Goal: Task Accomplishment & Management: Use online tool/utility

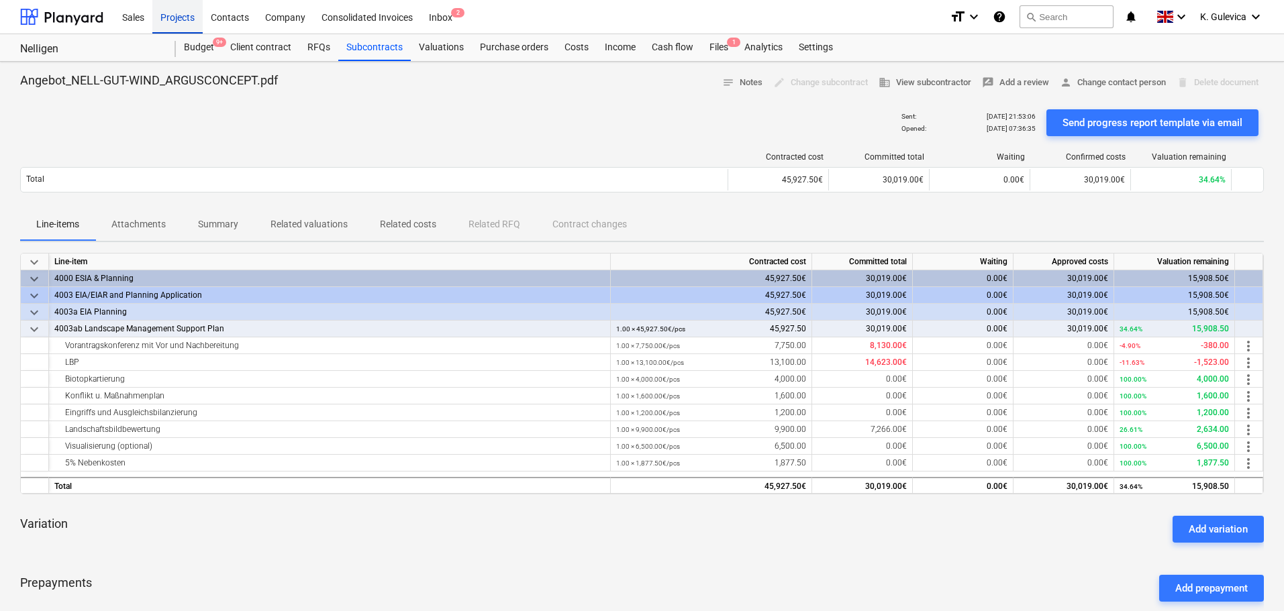
click at [166, 15] on div "Projects" at bounding box center [177, 16] width 50 height 34
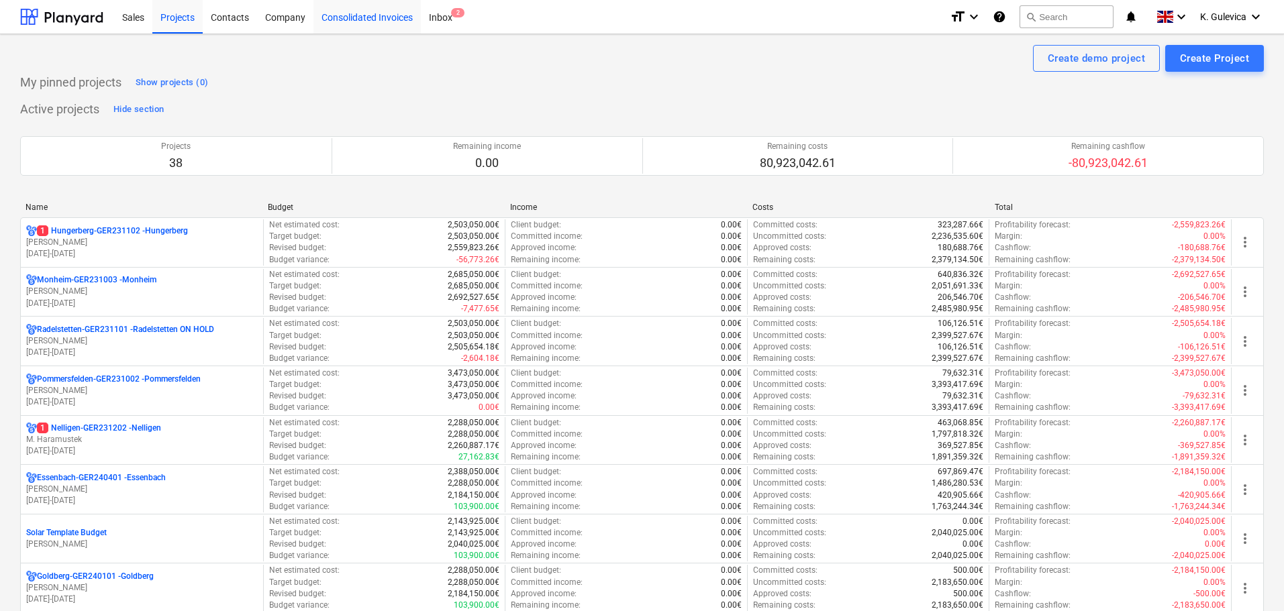
click at [356, 22] on div "Consolidated Invoices" at bounding box center [366, 16] width 107 height 34
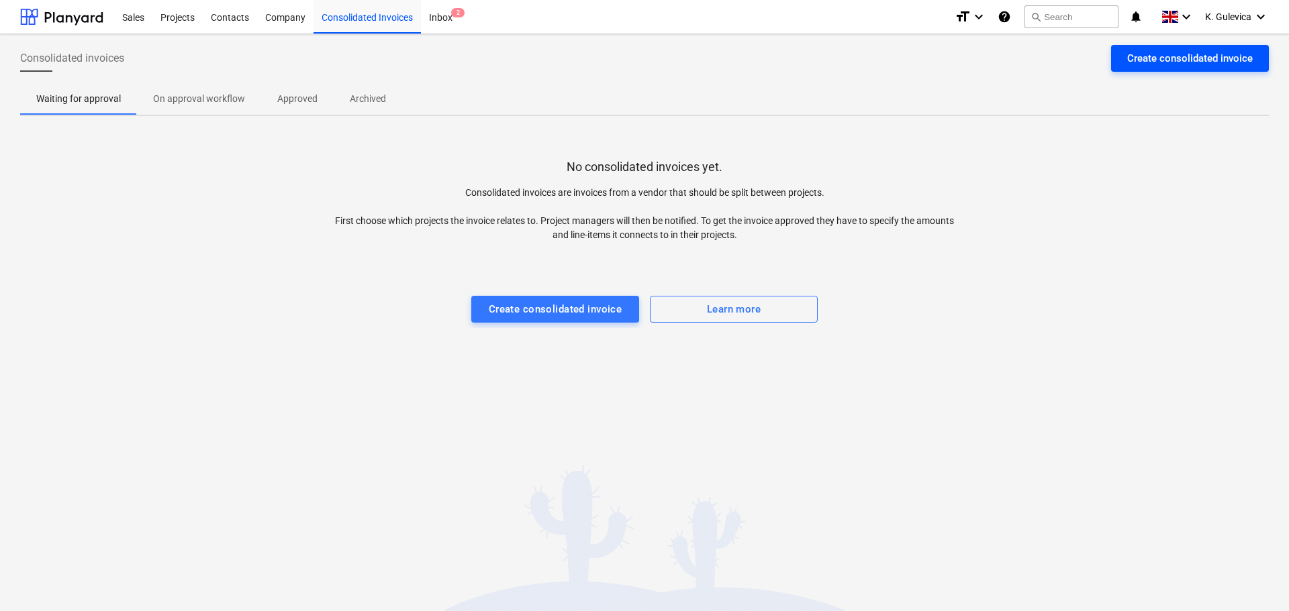
click at [1184, 62] on div "Create consolidated invoice" at bounding box center [1189, 58] width 125 height 17
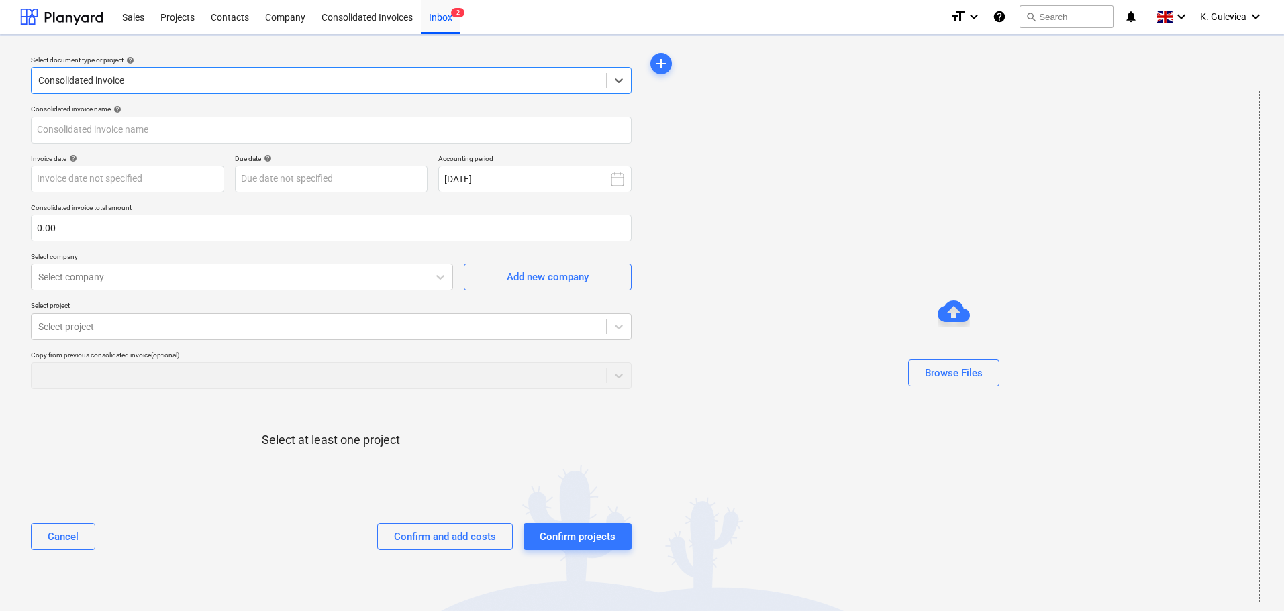
type input "Rechnung [PERSON_NAME].pdf"
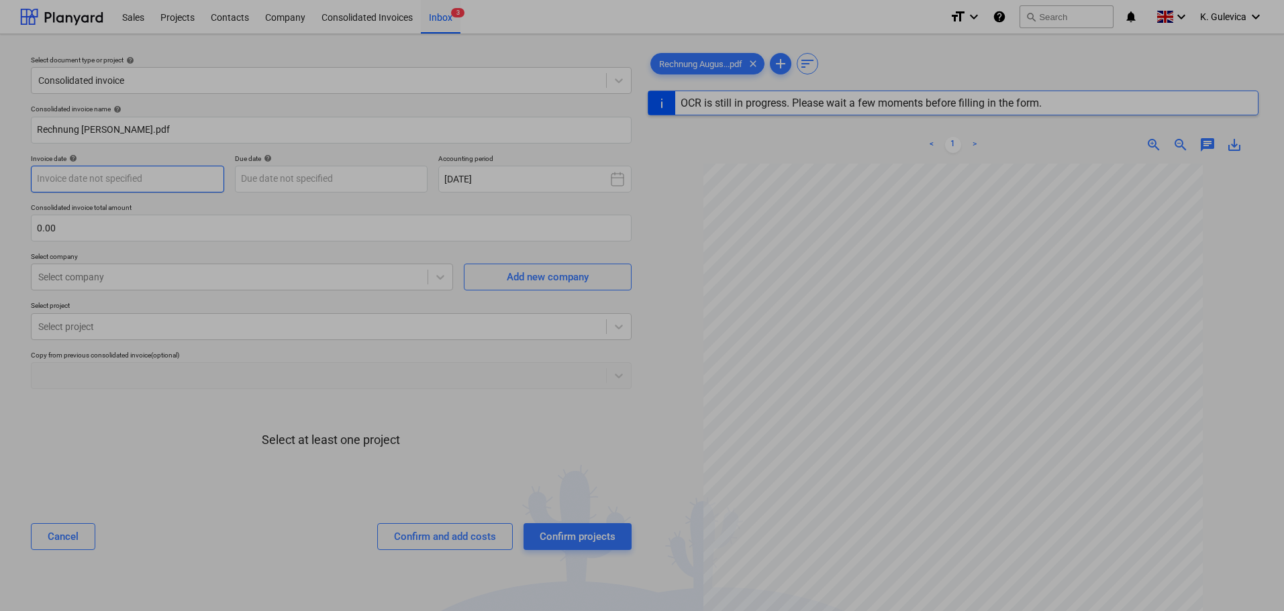
click at [142, 180] on body "Sales Projects Contacts Company Consolidated Invoices Inbox 3 format_size keybo…" at bounding box center [642, 305] width 1284 height 611
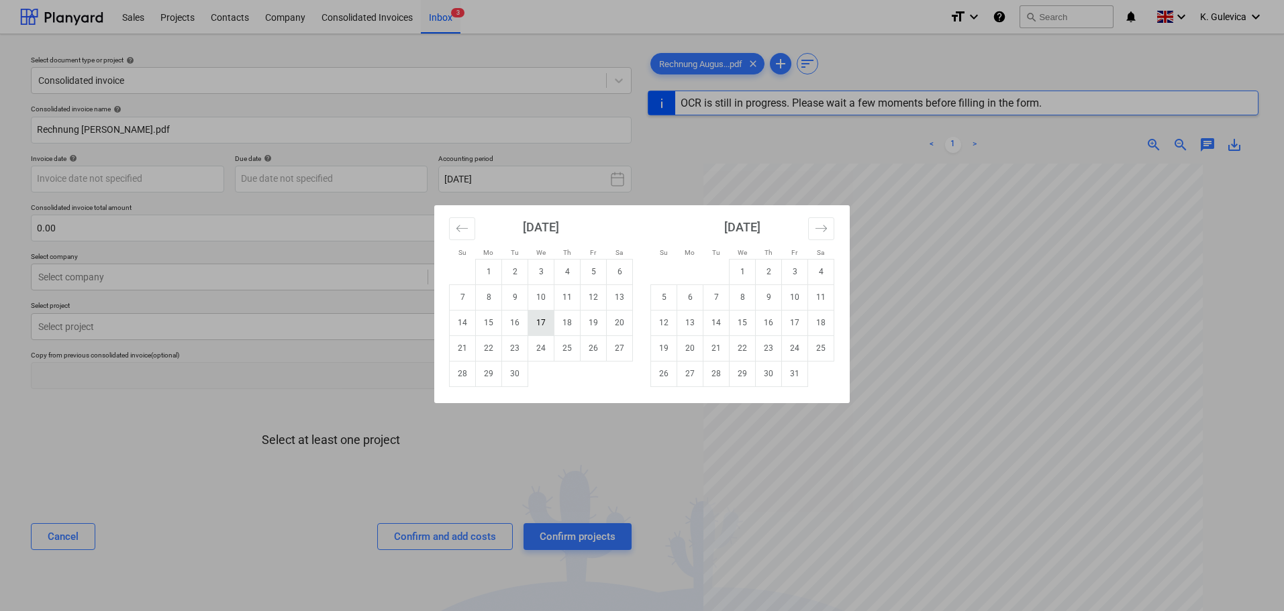
click at [540, 326] on td "17" at bounding box center [541, 323] width 26 height 26
type input "[DATE]"
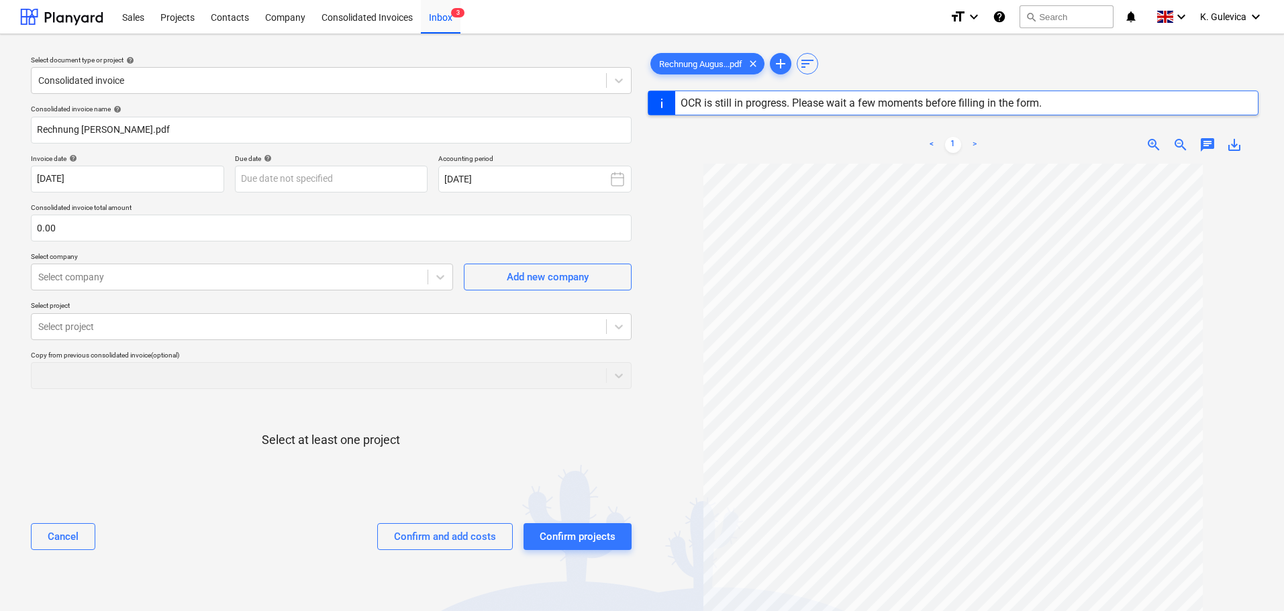
type input "4000005"
type input "[DATE]"
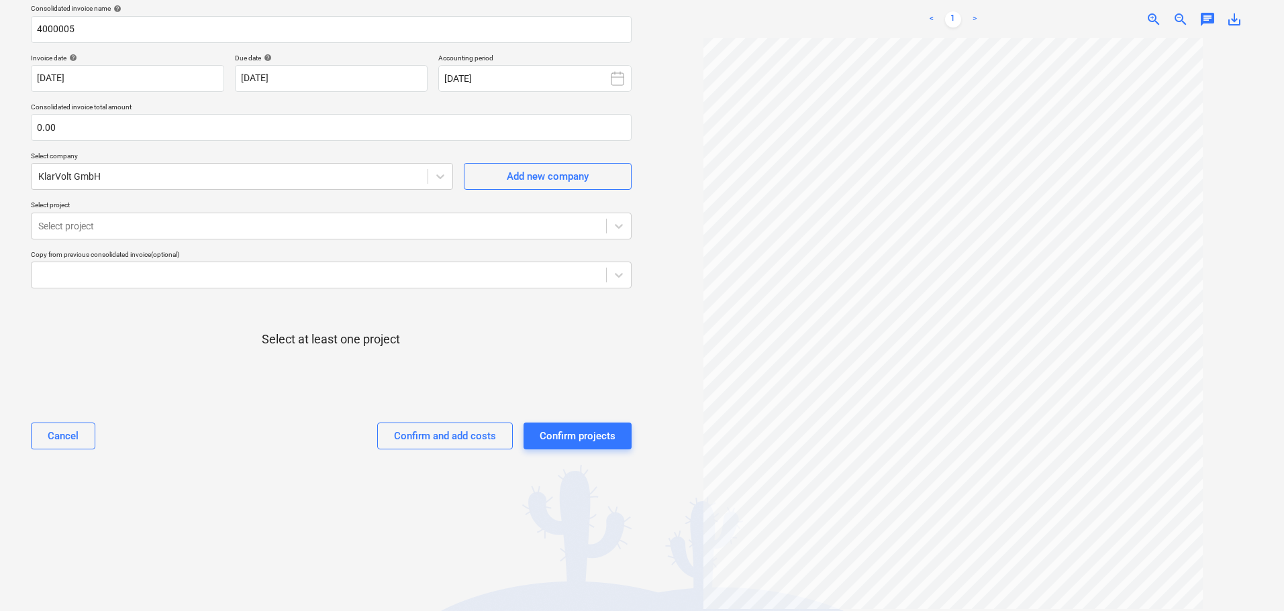
scroll to position [117, 0]
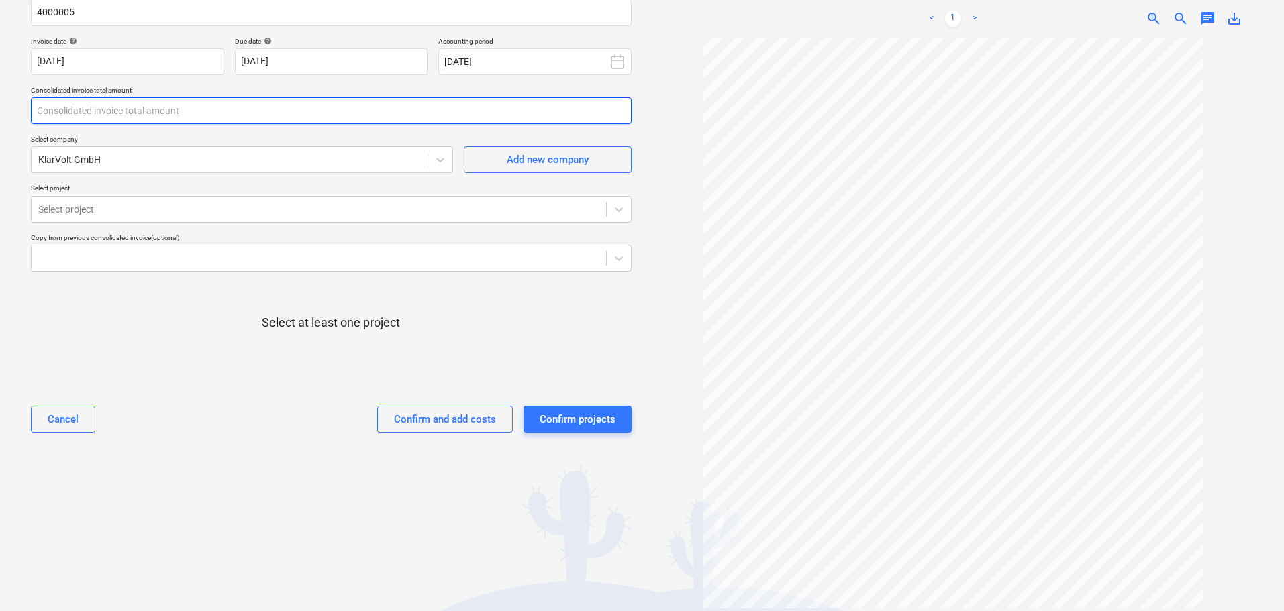
click at [94, 112] on input "text" at bounding box center [331, 110] width 601 height 27
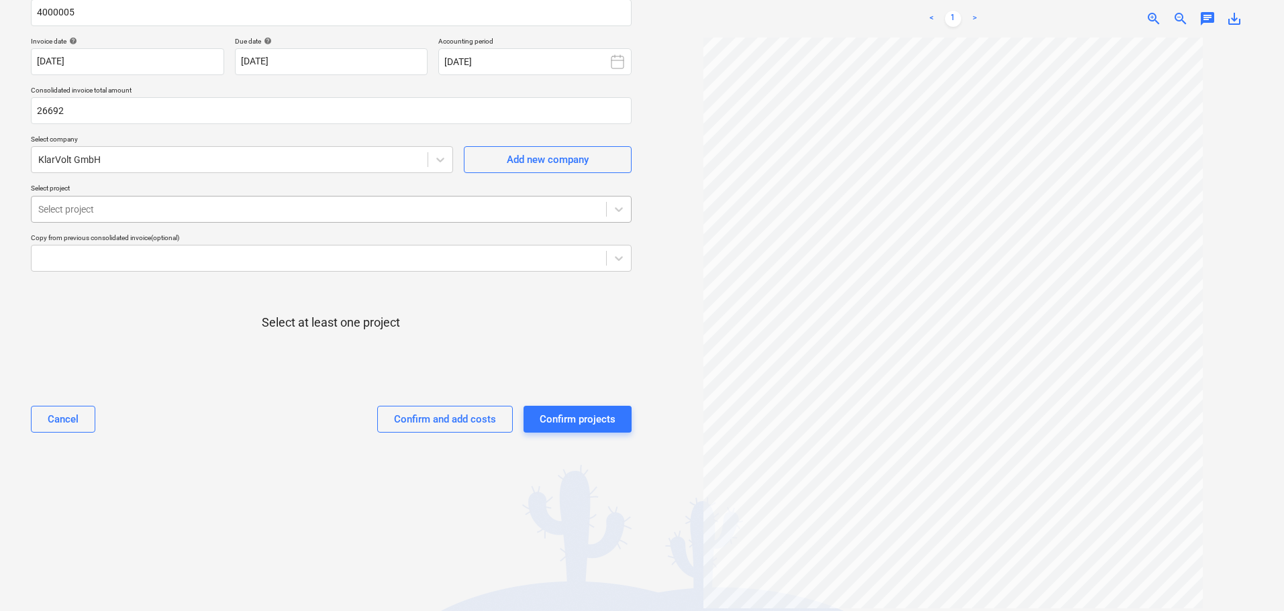
type input "26,692.00"
click at [231, 209] on div at bounding box center [318, 209] width 561 height 13
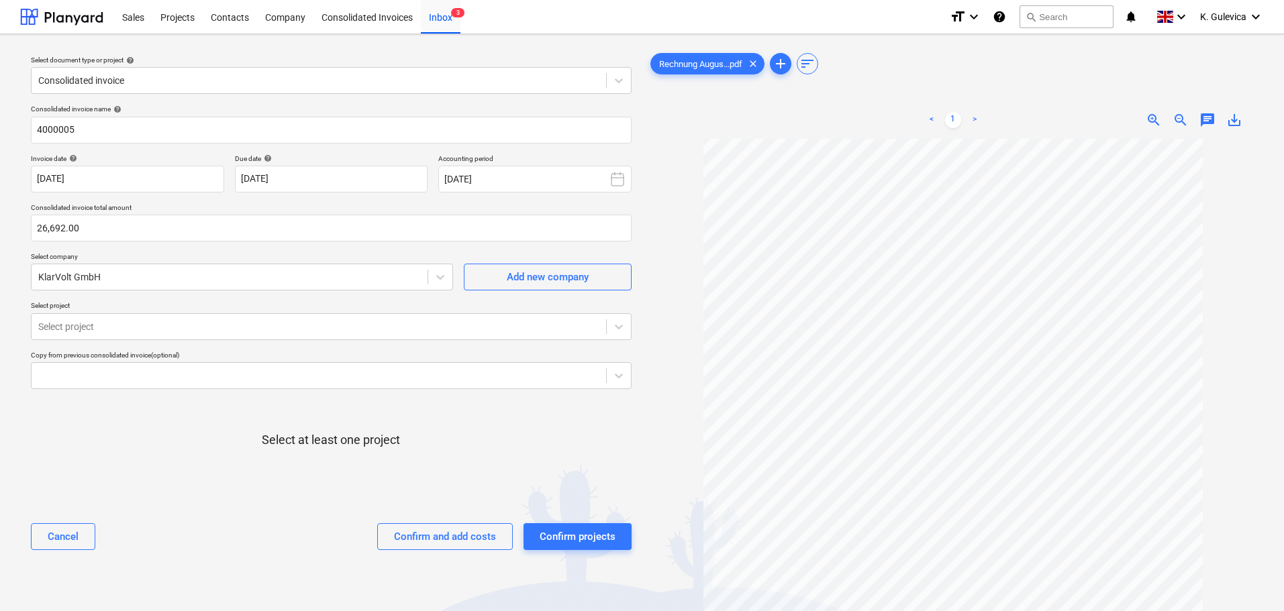
scroll to position [1, 0]
click at [271, 329] on div at bounding box center [318, 326] width 561 height 13
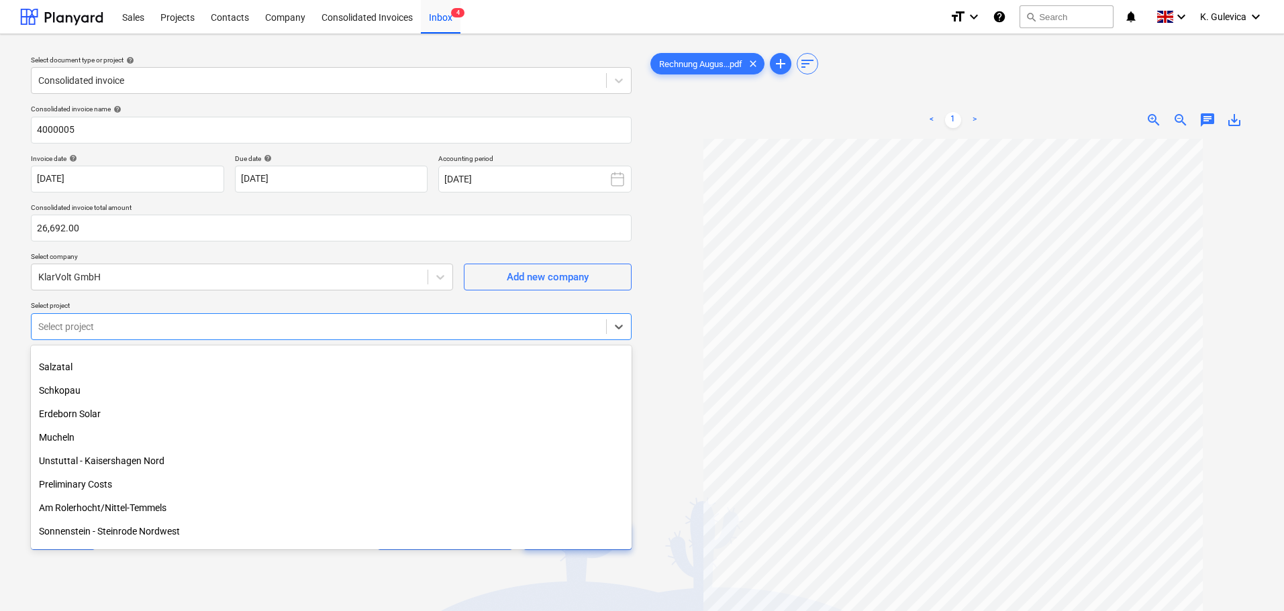
scroll to position [604, 0]
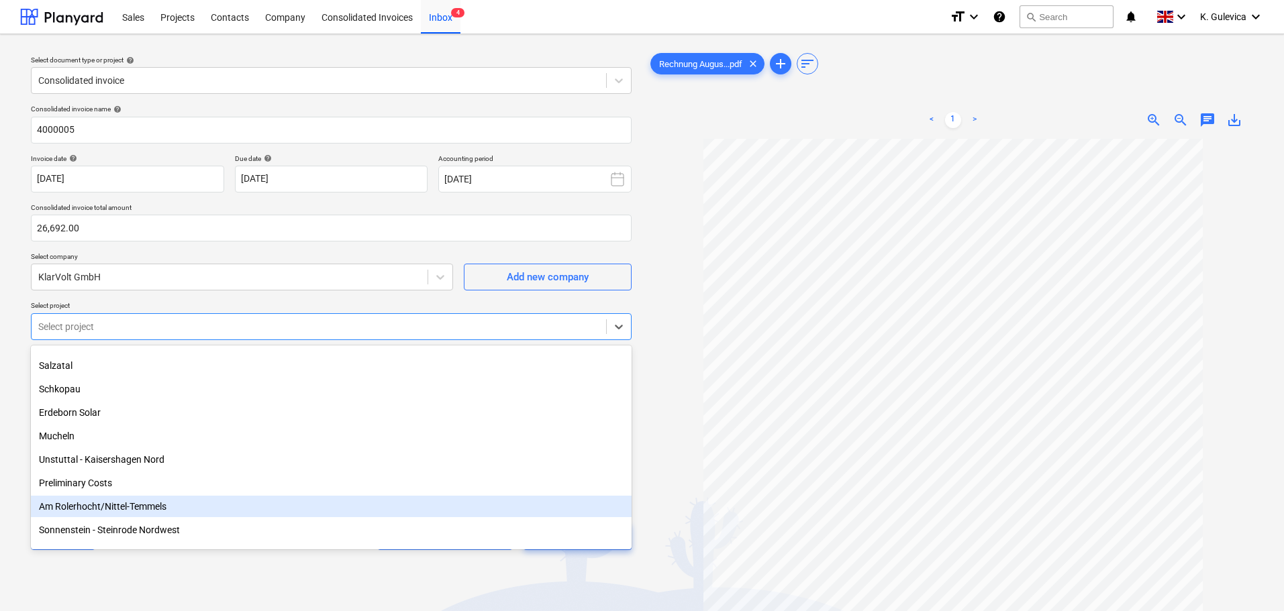
click at [145, 509] on div "Am Rolerhocht/Nittel-Temmels" at bounding box center [331, 506] width 601 height 21
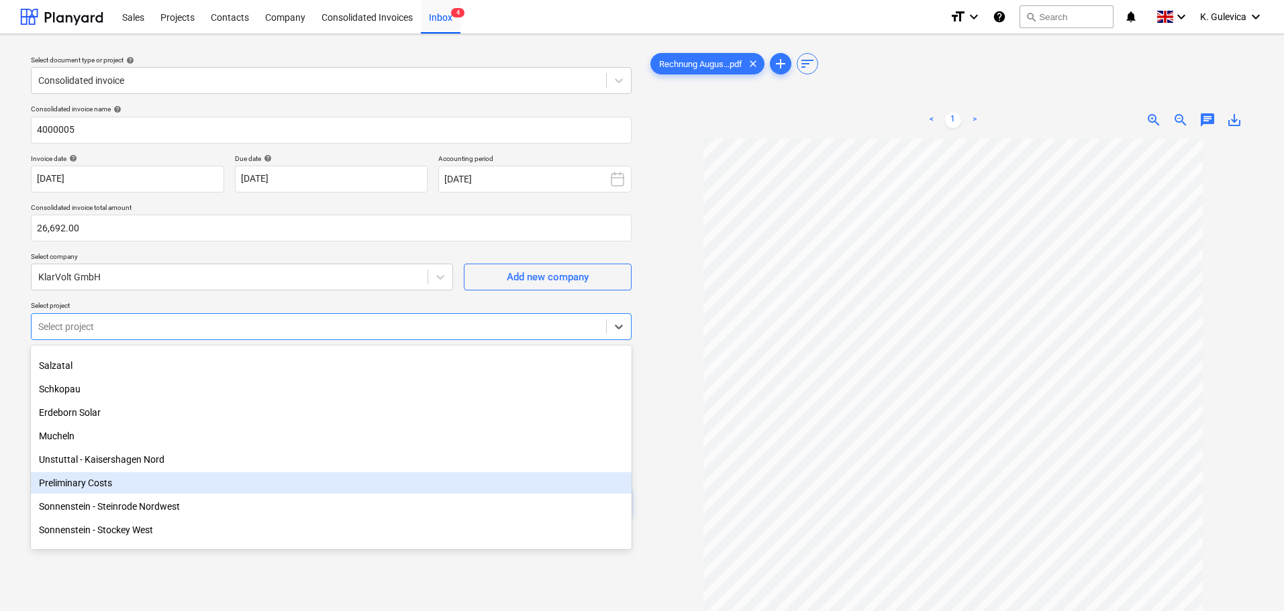
click at [113, 483] on div "Preliminary Costs" at bounding box center [331, 482] width 601 height 21
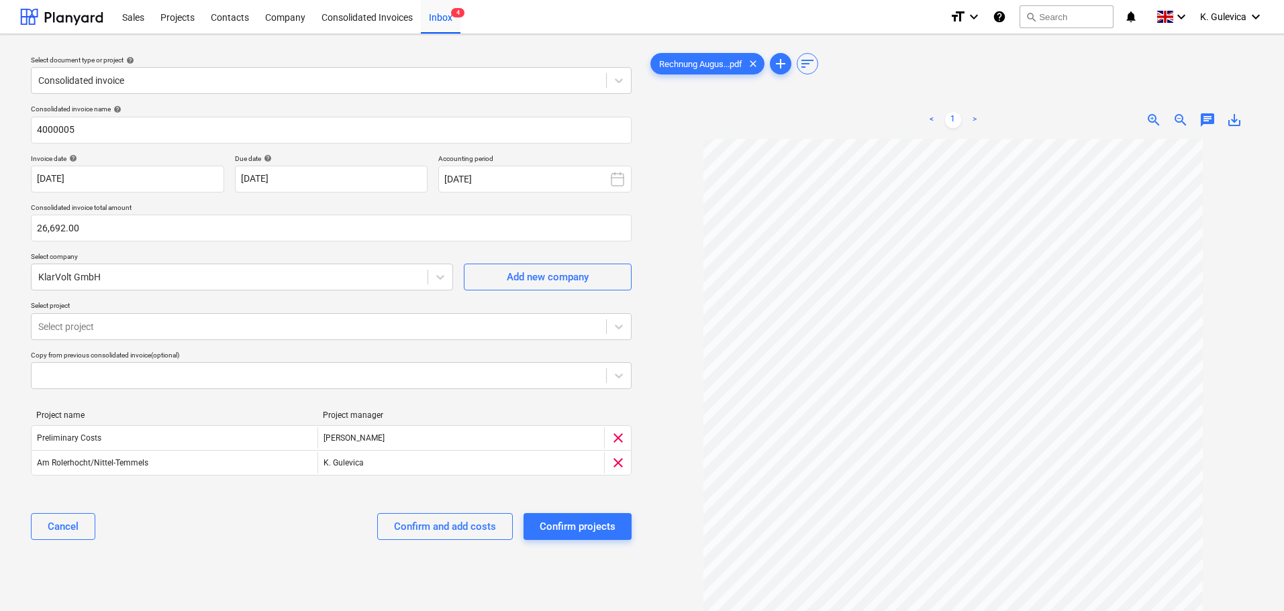
click at [679, 388] on div at bounding box center [953, 426] width 611 height 574
click at [420, 527] on div "Confirm and add costs" at bounding box center [445, 526] width 102 height 17
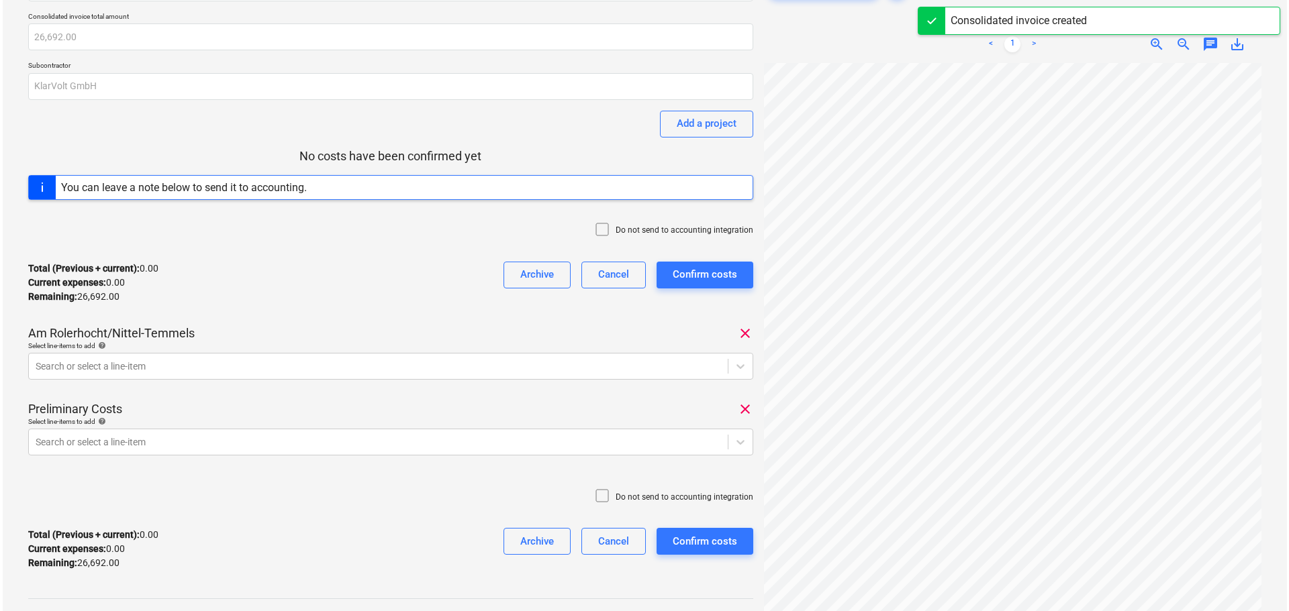
scroll to position [240, 0]
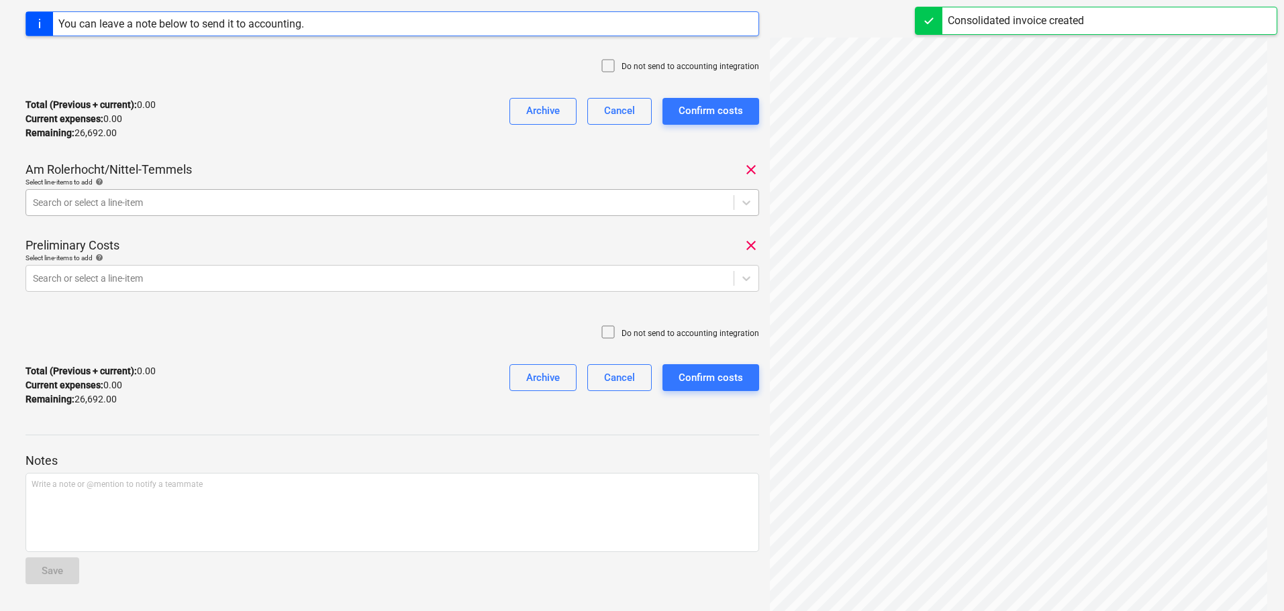
click at [175, 200] on div at bounding box center [380, 202] width 694 height 13
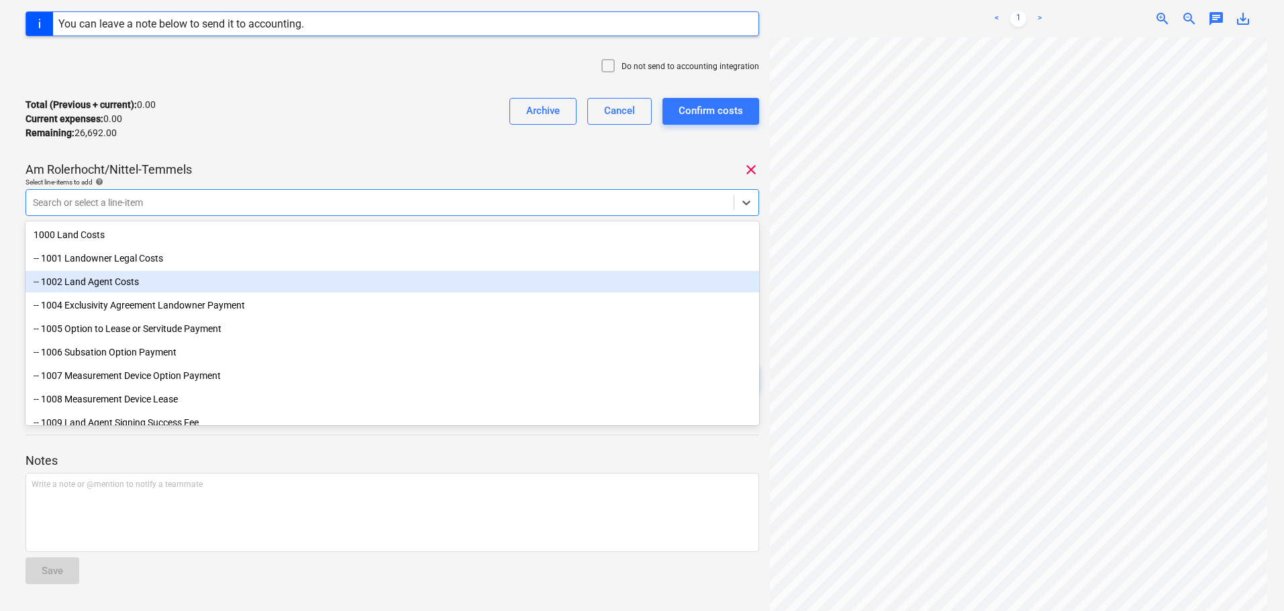
click at [129, 281] on div "-- 1002 Land Agent Costs" at bounding box center [393, 281] width 734 height 21
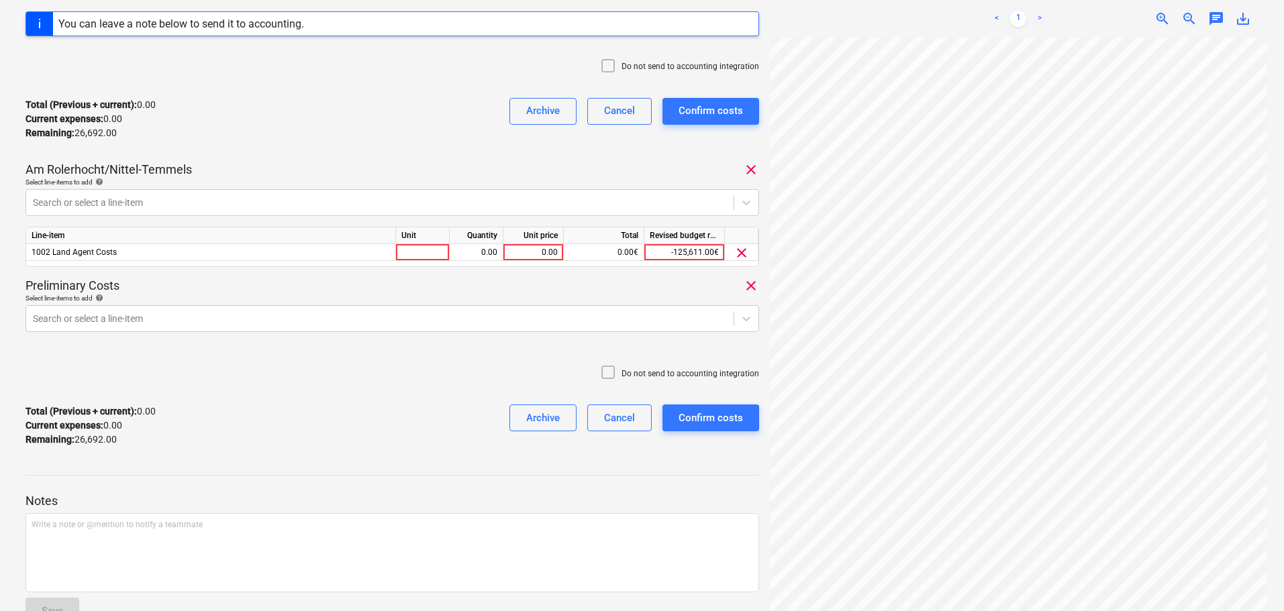
click at [303, 140] on div "Total (Previous + current) : 0.00 Current expenses : 0.00 Remaining : 26,692.00…" at bounding box center [393, 119] width 734 height 64
click at [124, 312] on div at bounding box center [380, 318] width 694 height 13
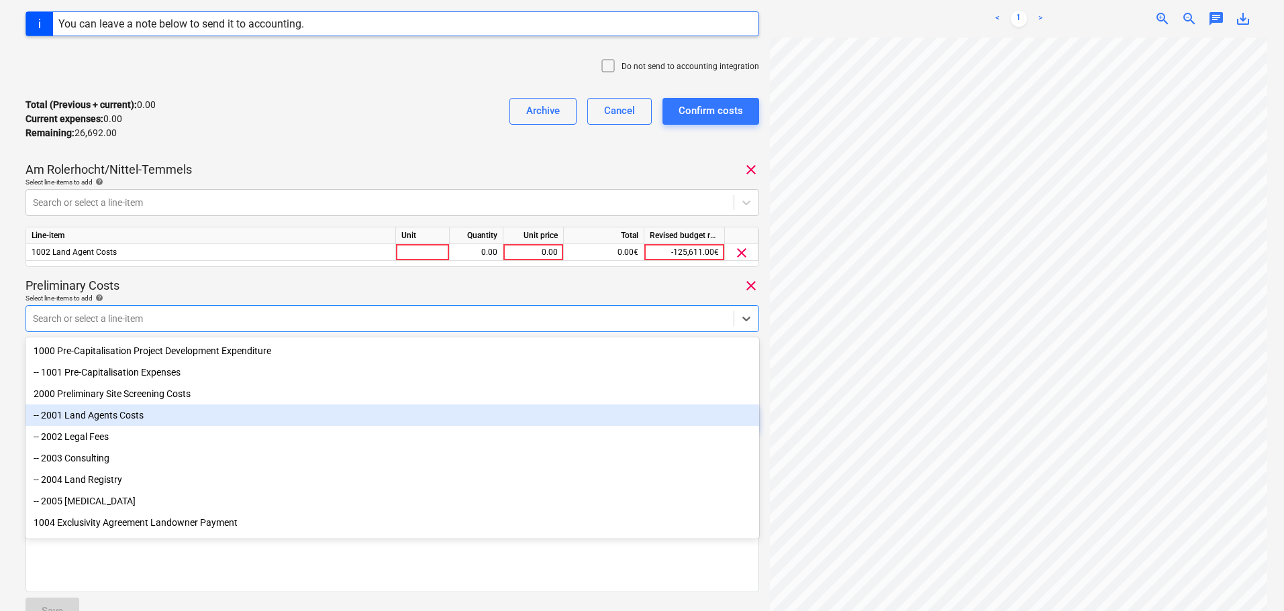
click at [130, 417] on div "-- 2001 Land Agents Costs" at bounding box center [393, 415] width 734 height 21
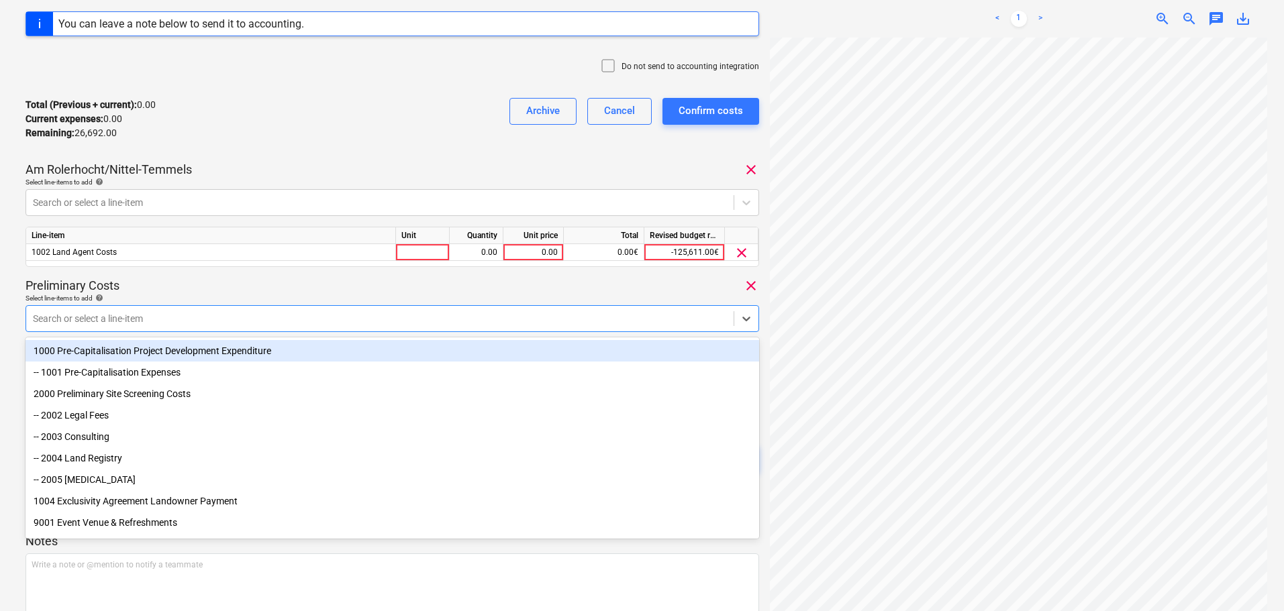
click at [264, 296] on div "Select line-items to add help" at bounding box center [393, 298] width 734 height 9
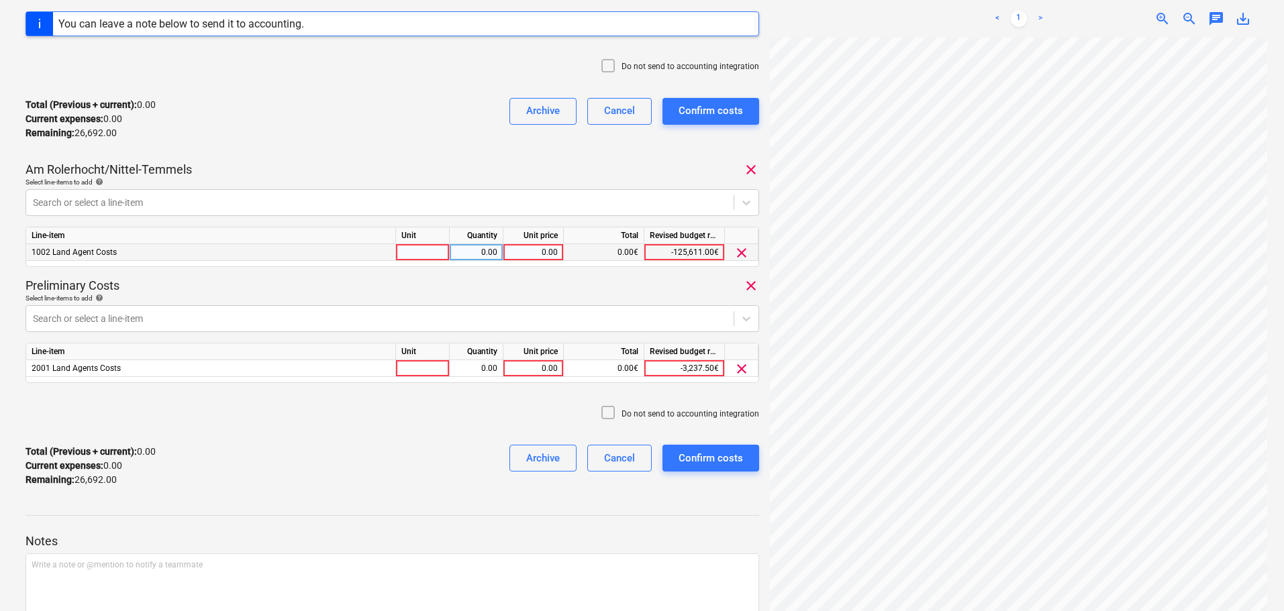
click at [534, 246] on div "0.00" at bounding box center [533, 252] width 49 height 17
type input "5775"
click at [538, 368] on div "0.00" at bounding box center [533, 368] width 49 height 17
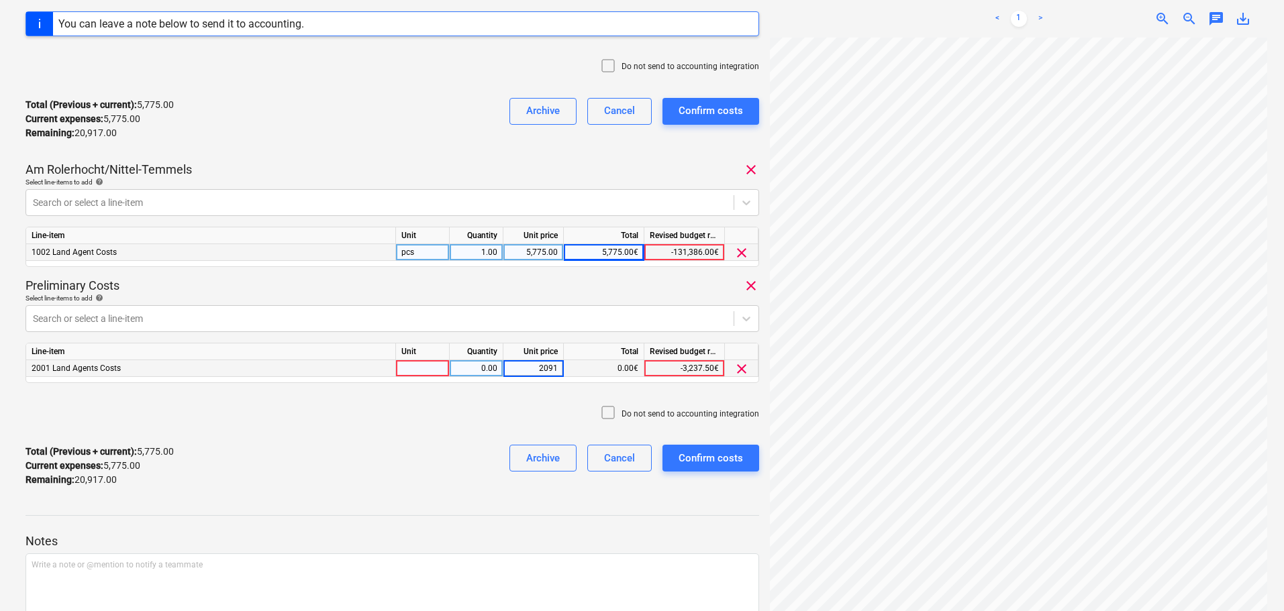
type input "20917"
click at [725, 451] on div "Confirm costs" at bounding box center [710, 458] width 64 height 17
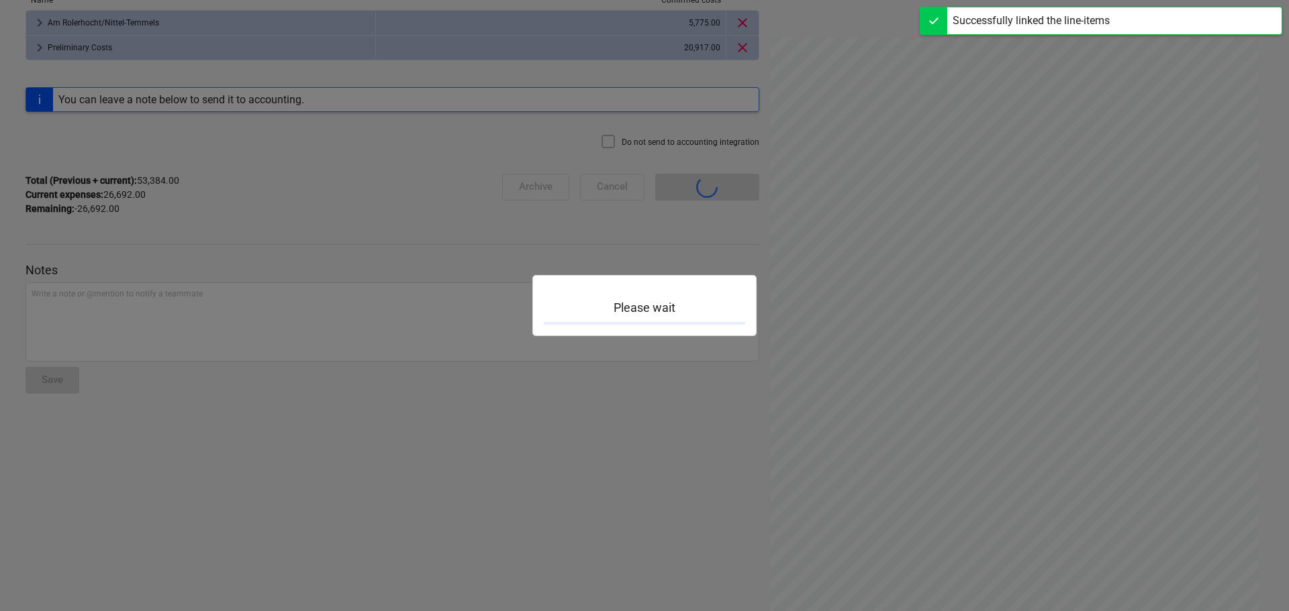
scroll to position [117, 0]
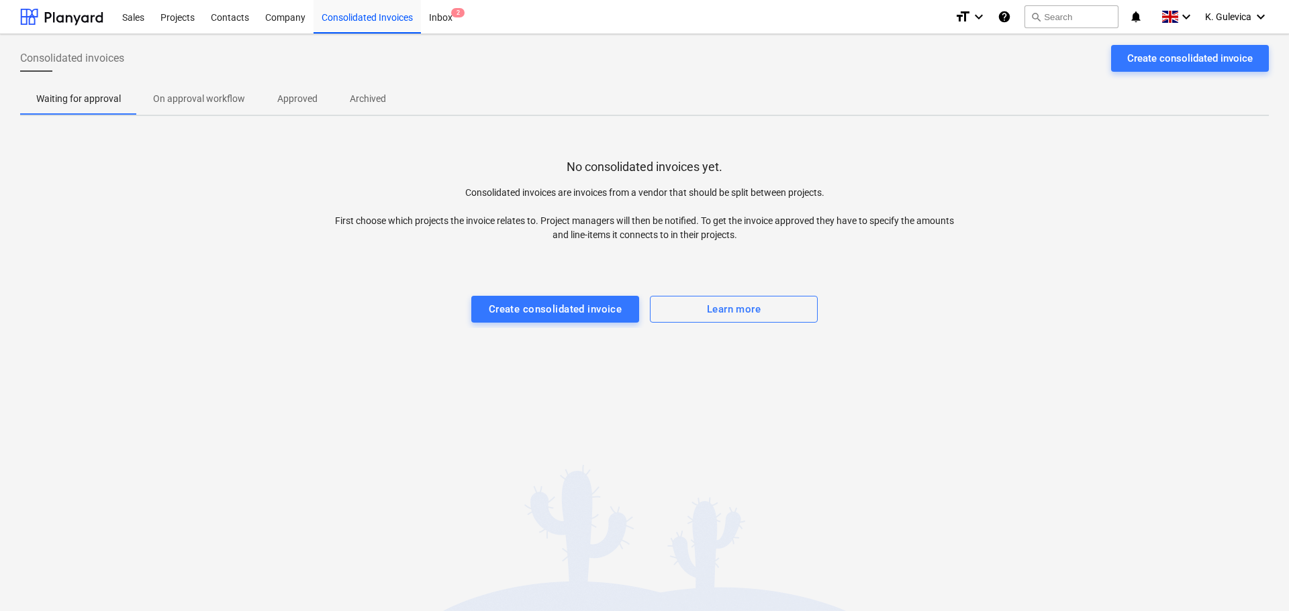
click at [298, 95] on p "Approved" at bounding box center [297, 99] width 40 height 14
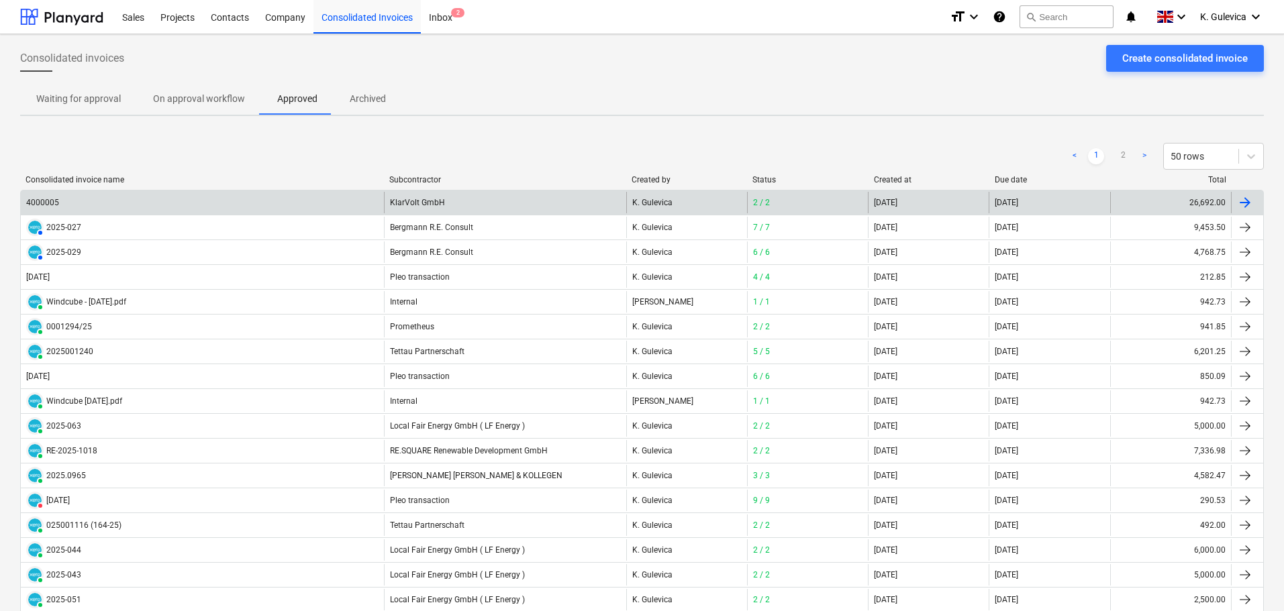
click at [454, 201] on div "KlarVolt GmbH" at bounding box center [505, 202] width 242 height 21
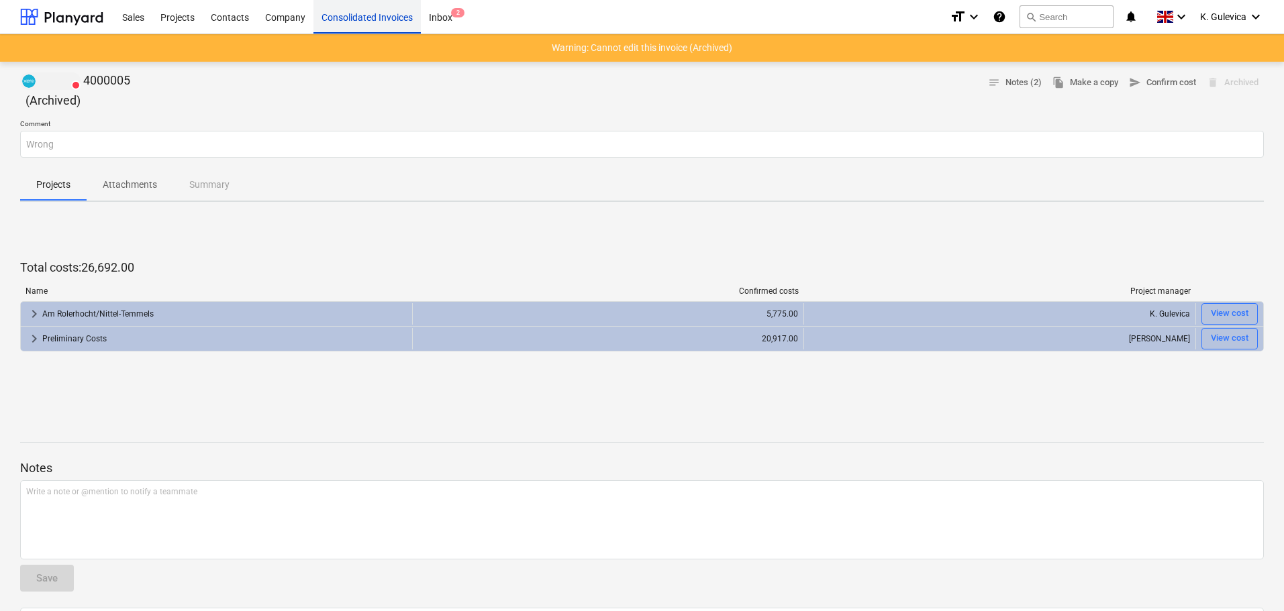
click at [338, 13] on div "Consolidated Invoices" at bounding box center [366, 16] width 107 height 34
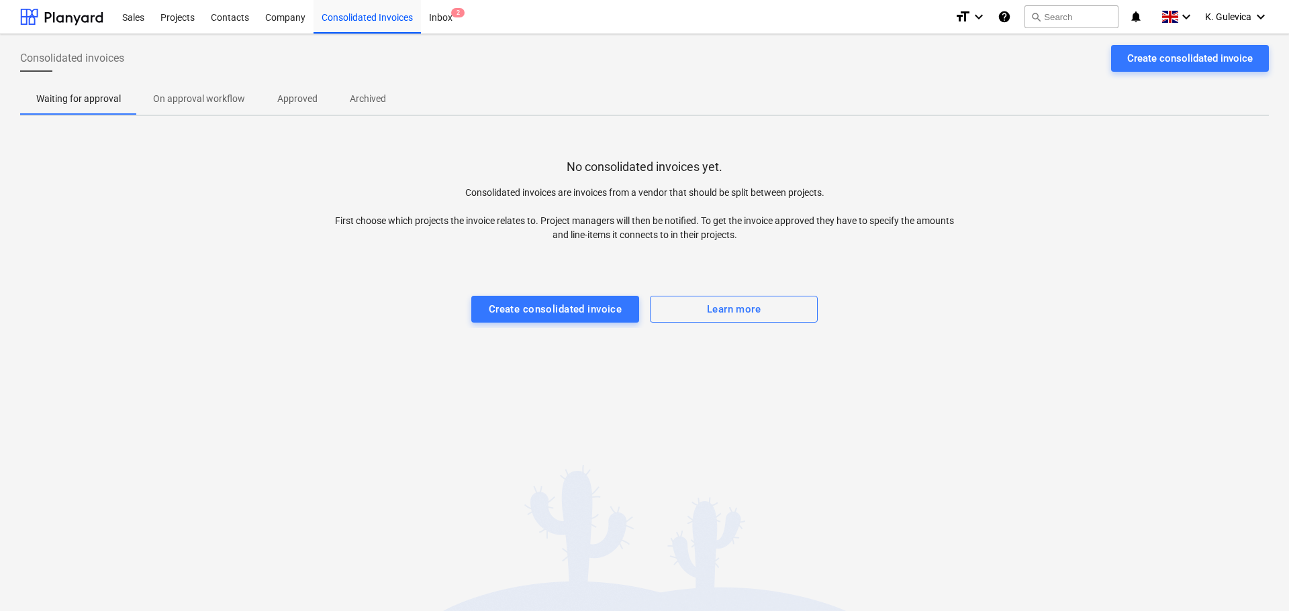
click at [281, 94] on p "Approved" at bounding box center [297, 99] width 40 height 14
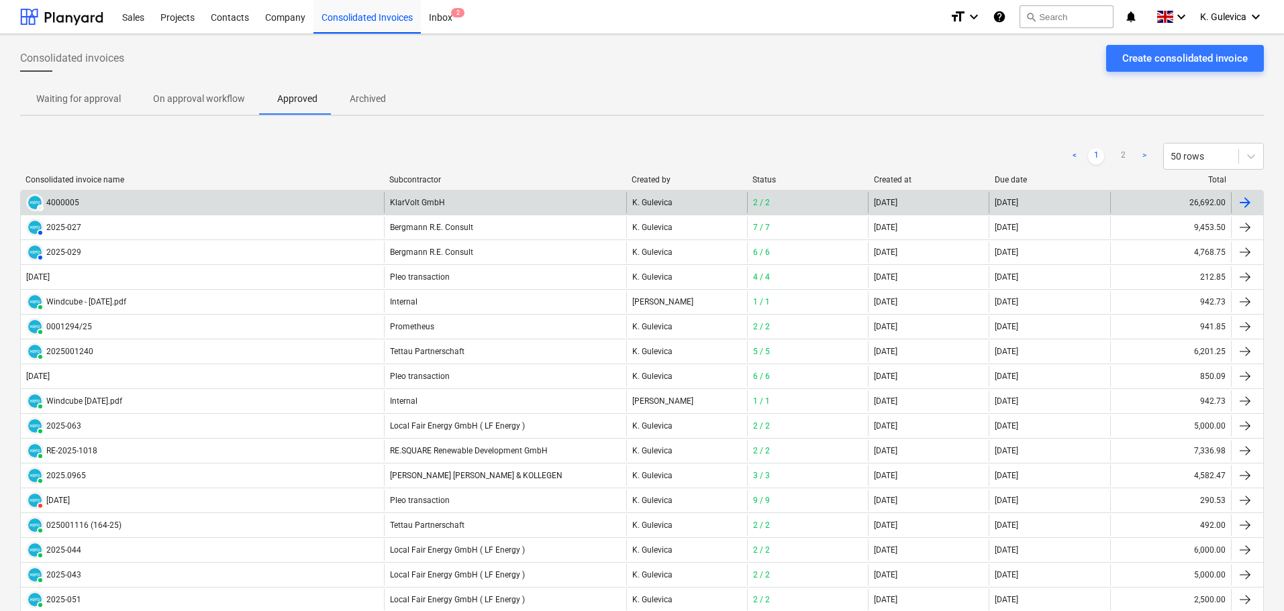
click at [417, 200] on div "KlarVolt GmbH" at bounding box center [505, 202] width 242 height 21
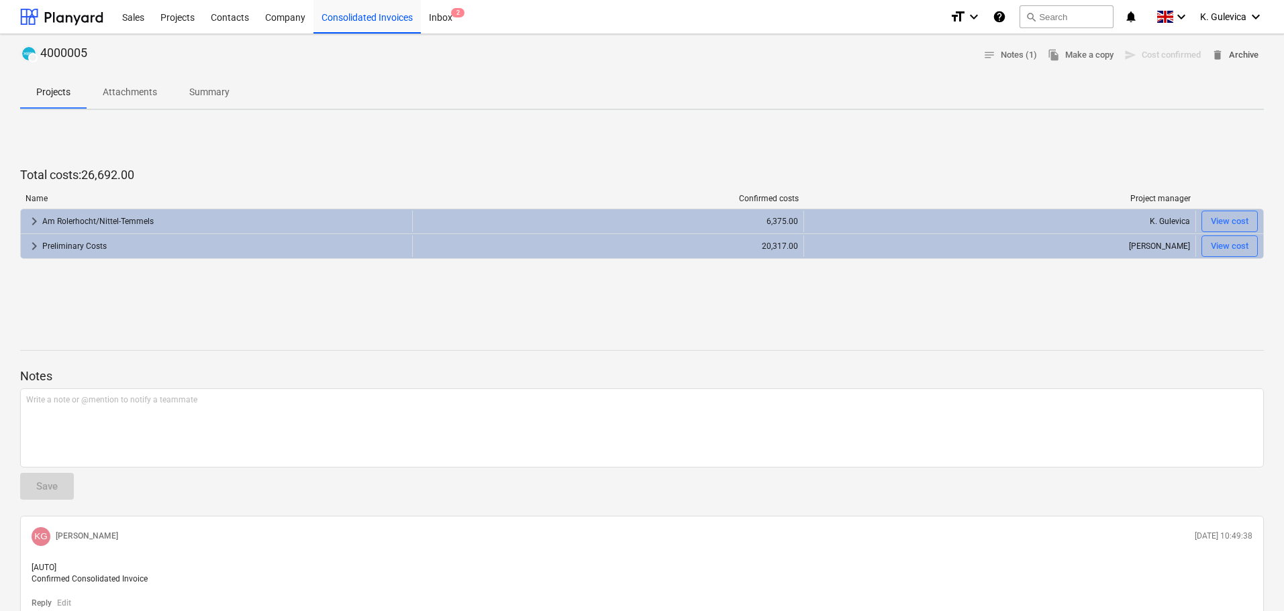
click at [1237, 56] on span "delete Archive" at bounding box center [1234, 55] width 47 height 15
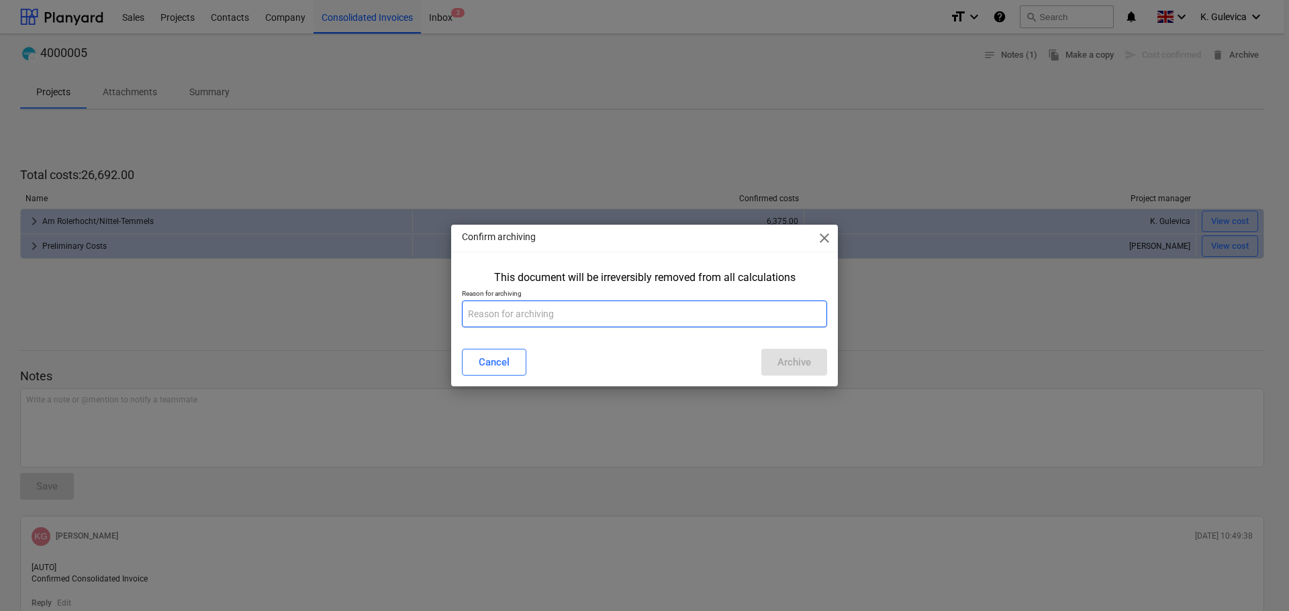
click at [517, 314] on input "text" at bounding box center [644, 314] width 365 height 27
type input "wrong"
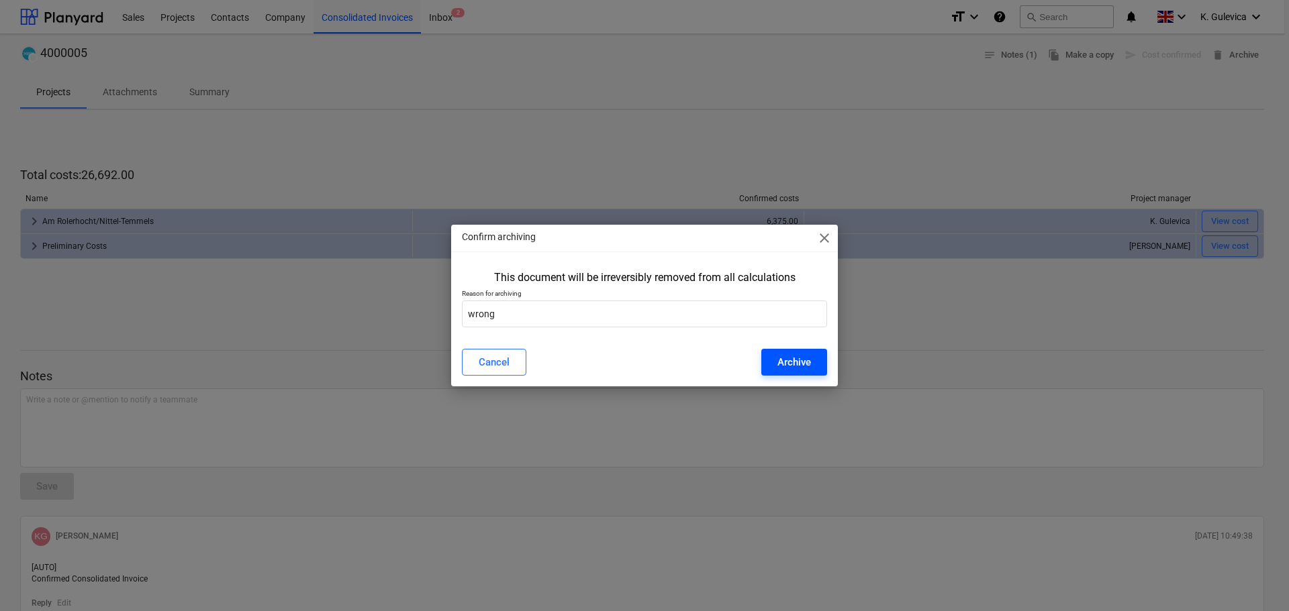
click at [817, 354] on button "Archive" at bounding box center [794, 362] width 66 height 27
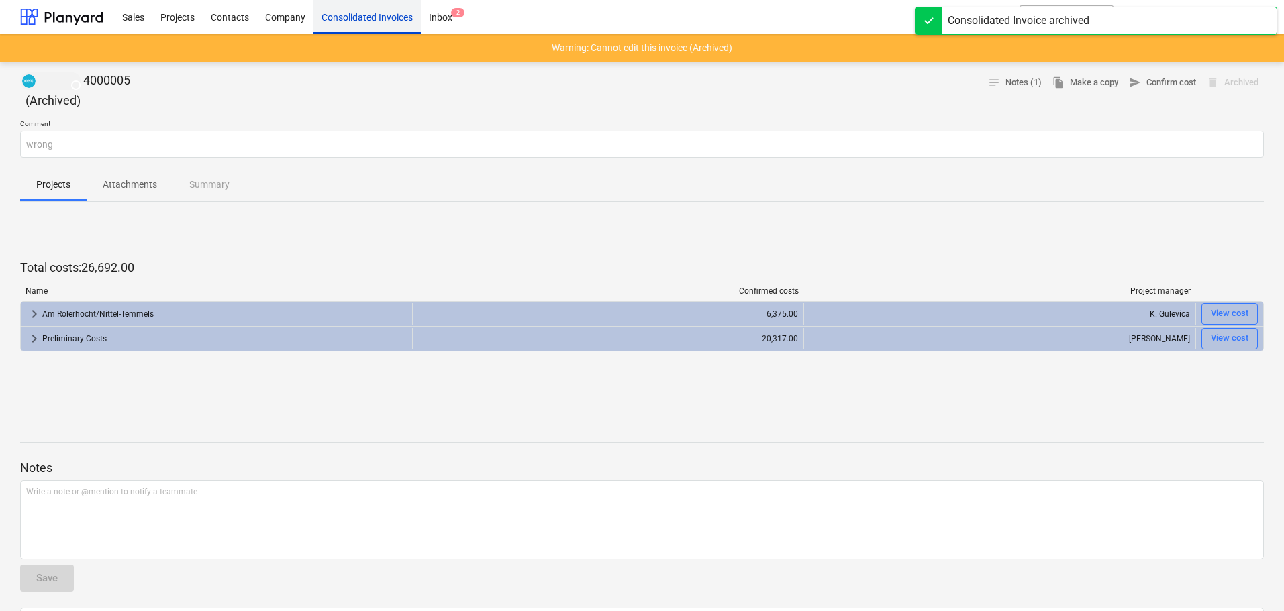
click at [383, 8] on div "Consolidated Invoices" at bounding box center [366, 16] width 107 height 34
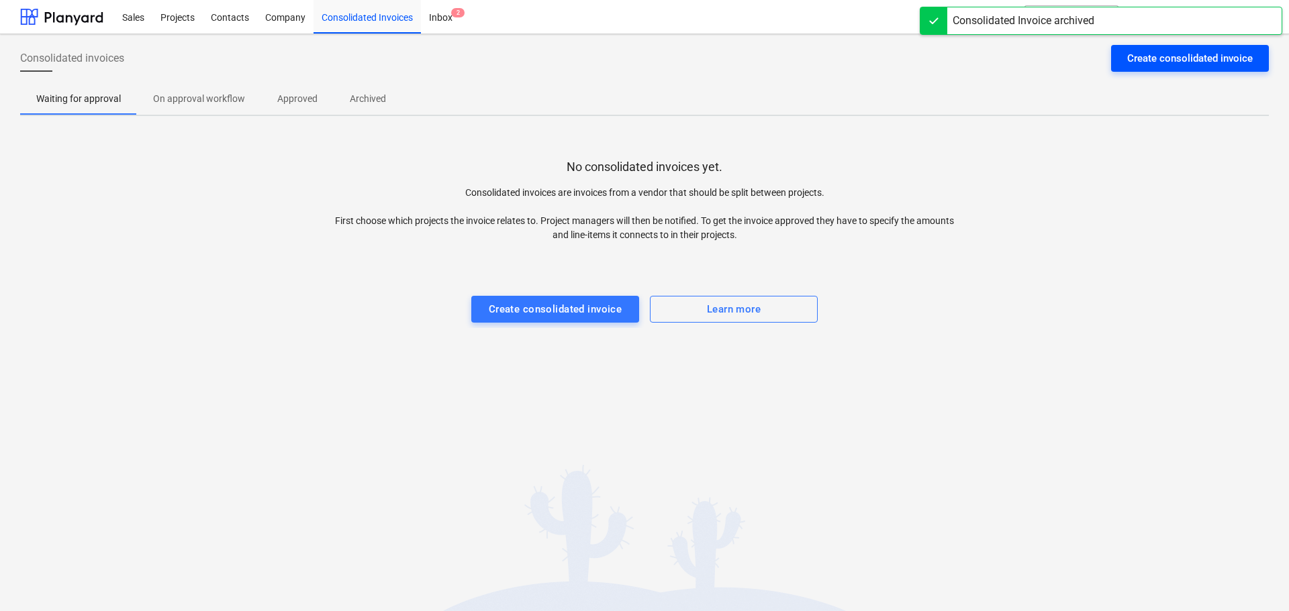
click at [1155, 54] on div "Create consolidated invoice" at bounding box center [1189, 58] width 125 height 17
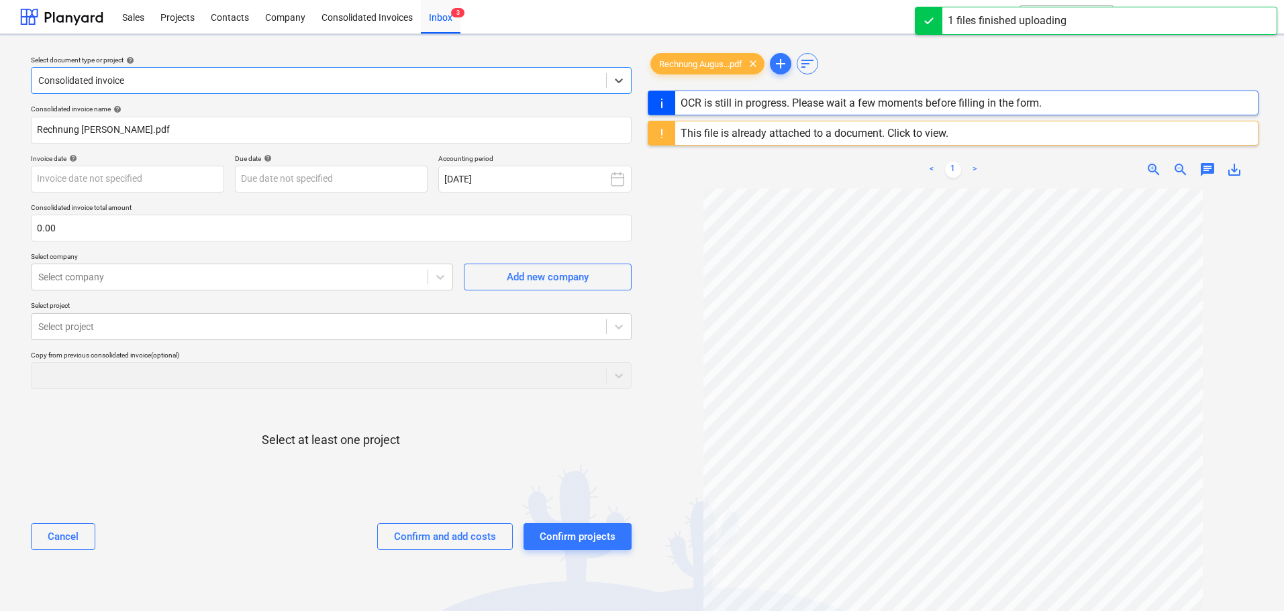
type input "4000005"
type input "[DATE]"
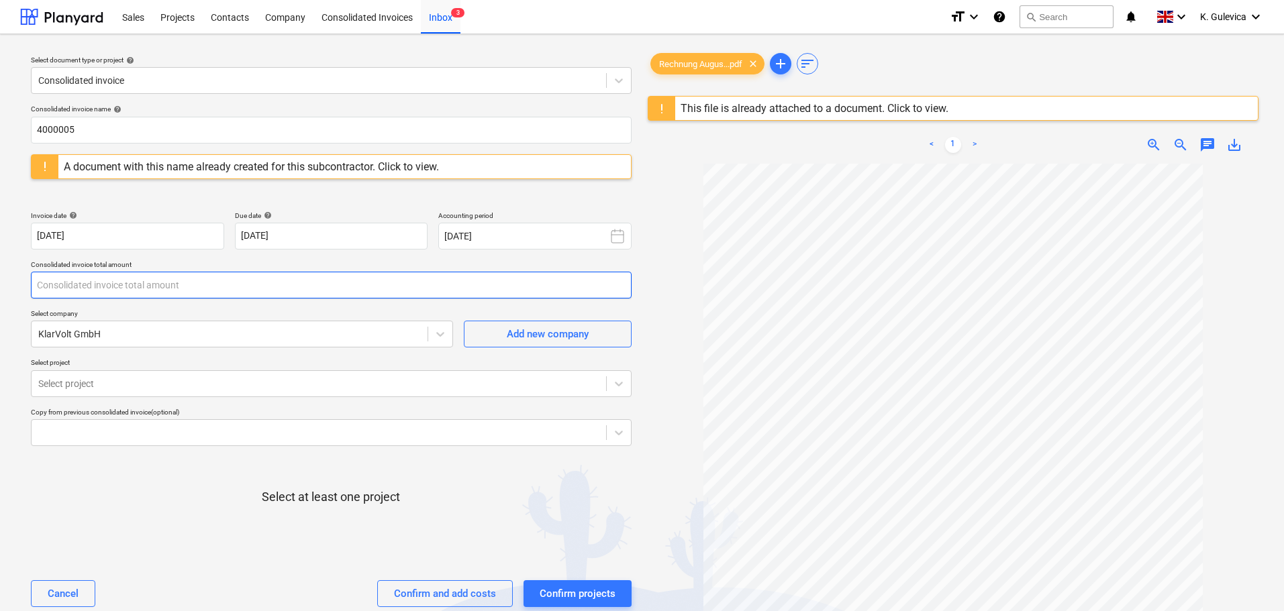
click at [85, 281] on input "text" at bounding box center [331, 285] width 601 height 27
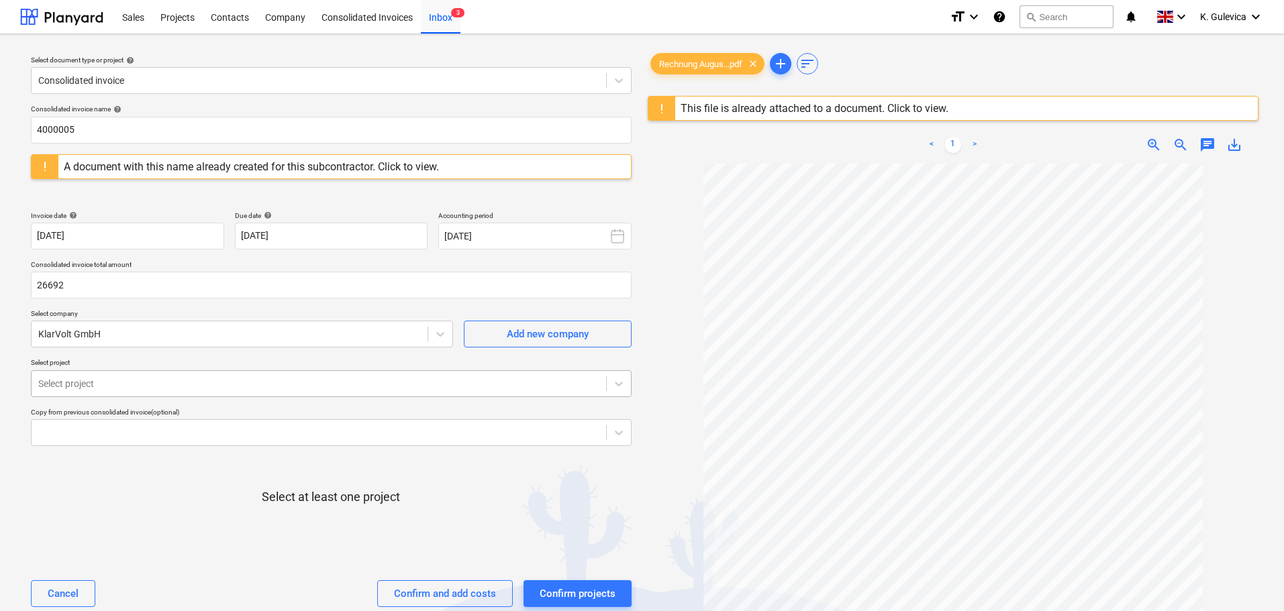
type input "26,692.00"
click at [117, 385] on div at bounding box center [318, 383] width 561 height 13
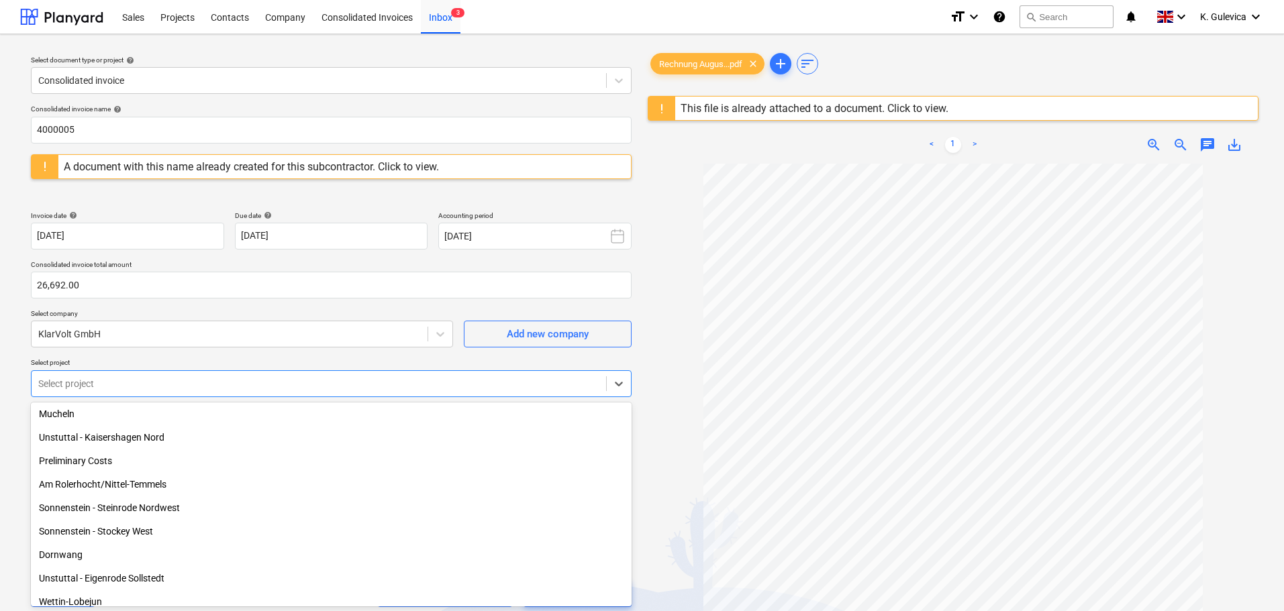
scroll to position [691, 0]
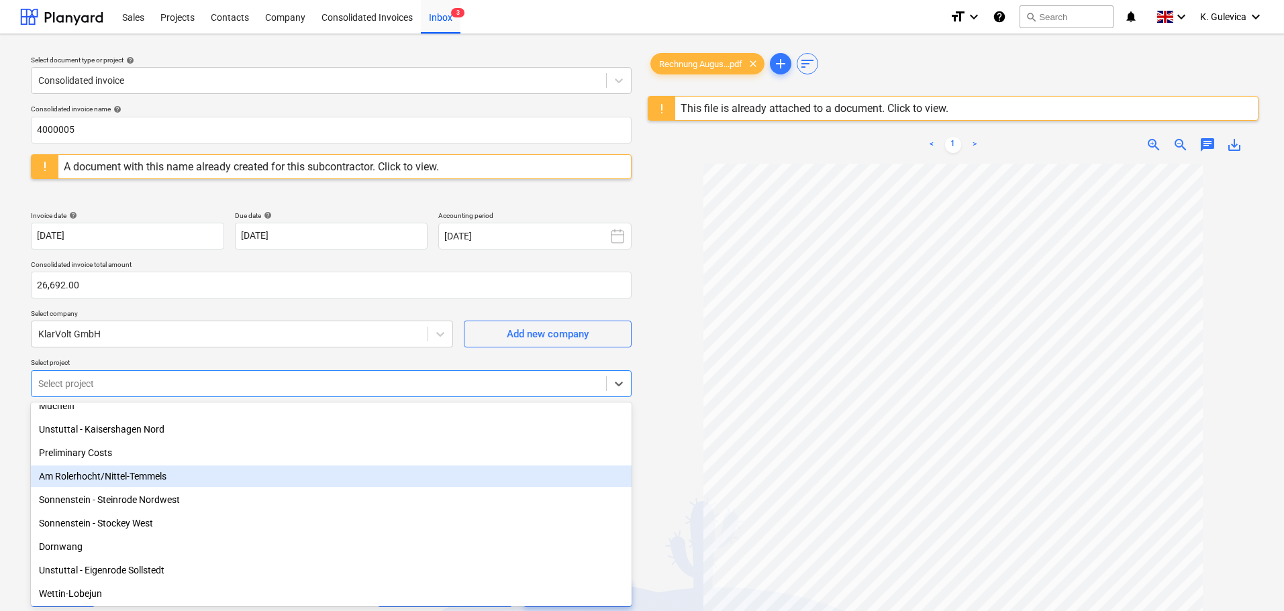
click at [148, 475] on div "Am Rolerhocht/Nittel-Temmels" at bounding box center [331, 476] width 601 height 21
click at [105, 479] on div "Preliminary Costs" at bounding box center [331, 476] width 601 height 21
click at [663, 456] on div at bounding box center [953, 451] width 611 height 574
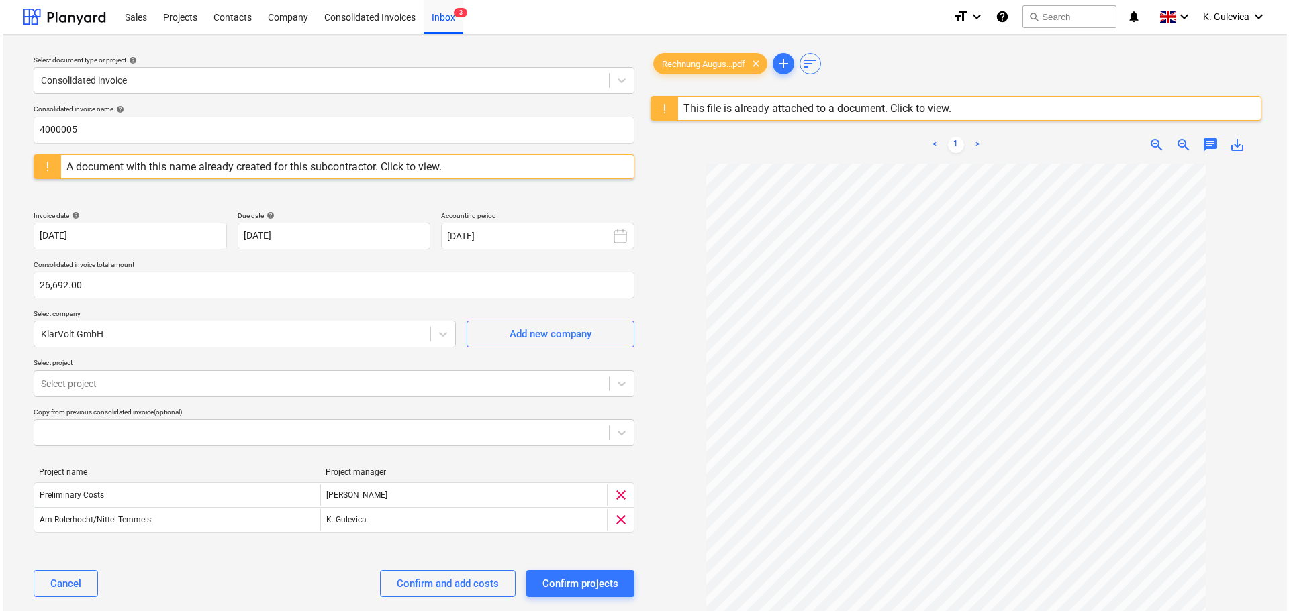
scroll to position [142, 0]
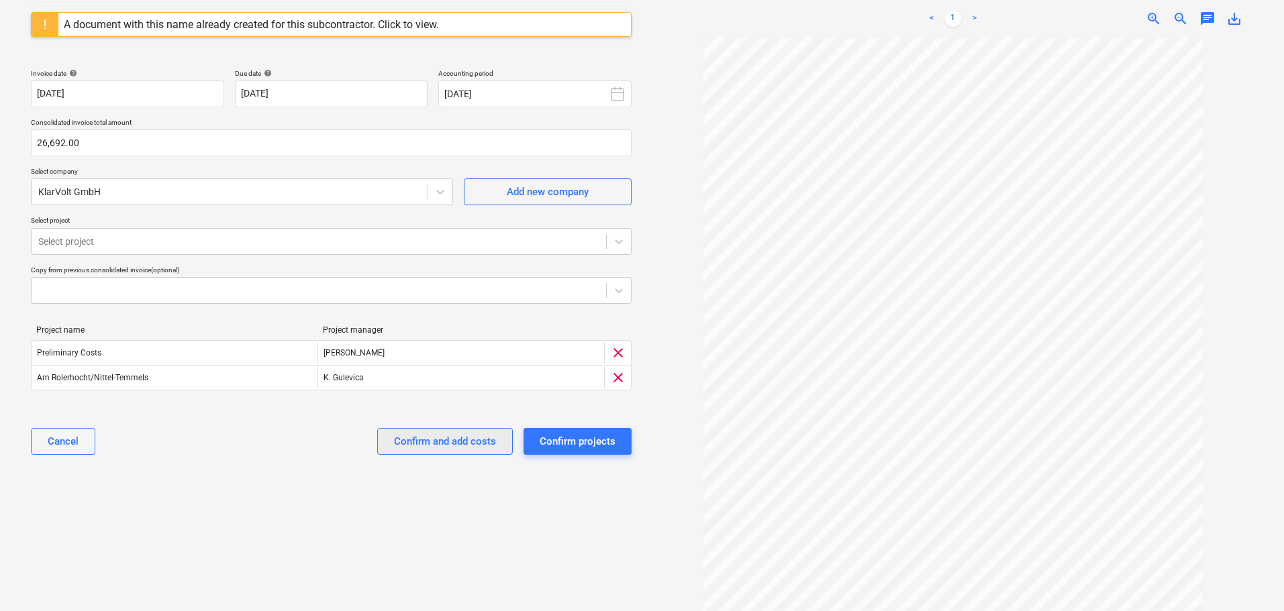
click at [479, 446] on div "Confirm and add costs" at bounding box center [445, 441] width 102 height 17
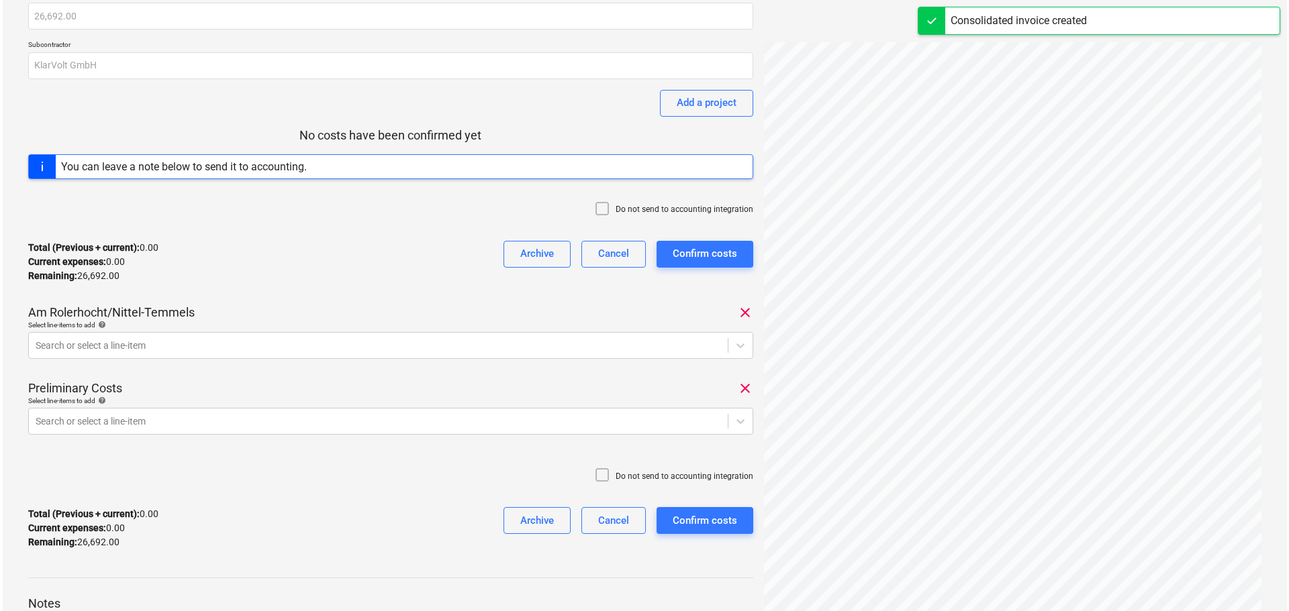
scroll to position [201, 0]
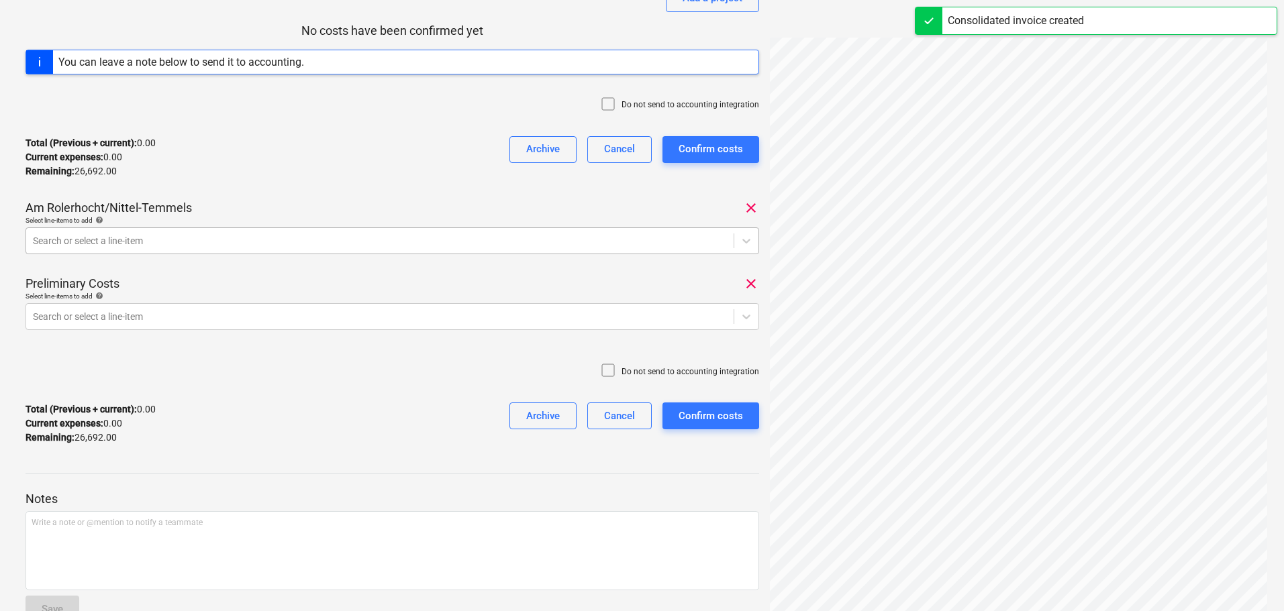
click at [213, 241] on div at bounding box center [380, 240] width 694 height 13
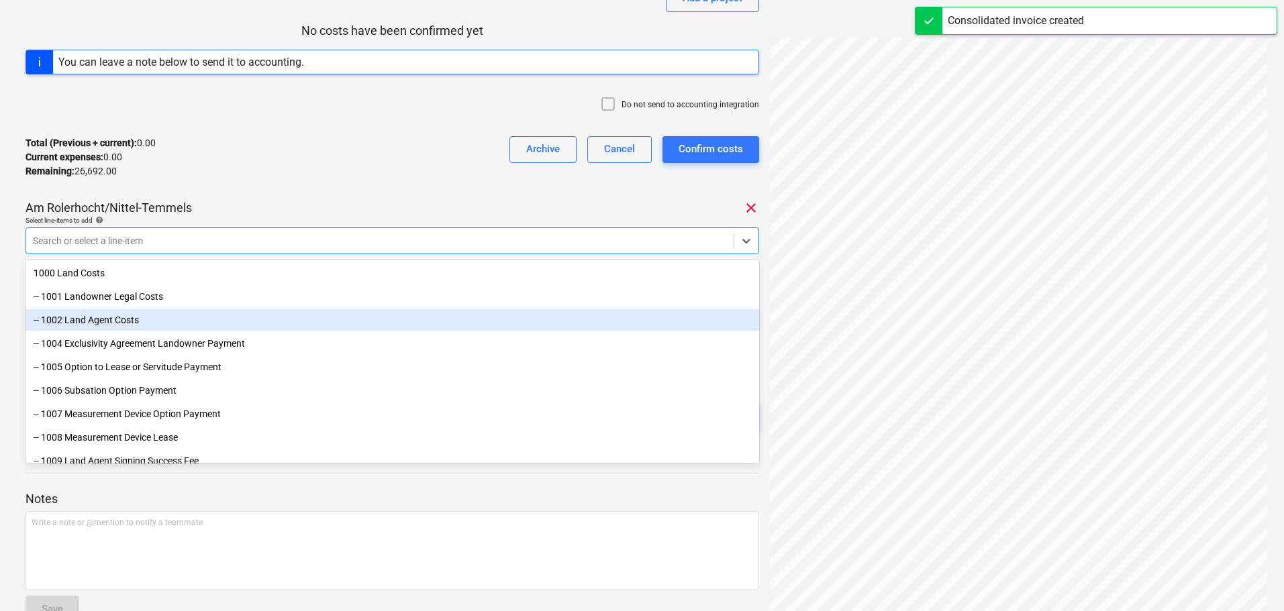
click at [118, 319] on div "-- 1002 Land Agent Costs" at bounding box center [393, 319] width 734 height 21
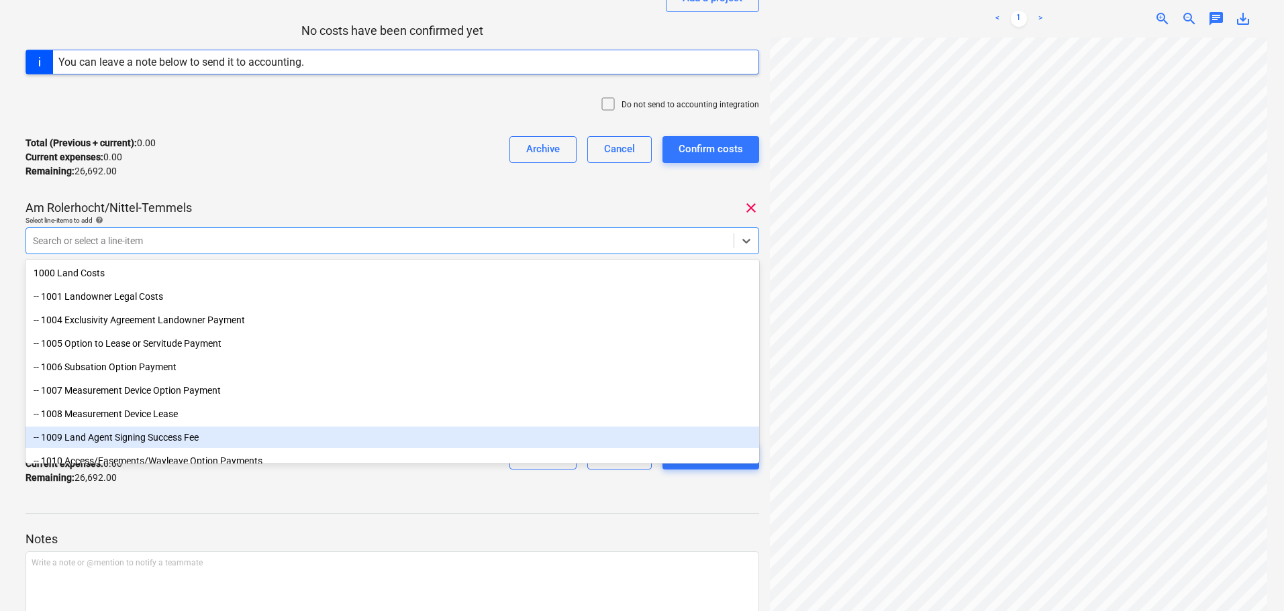
click at [263, 532] on p "Notes" at bounding box center [393, 540] width 734 height 16
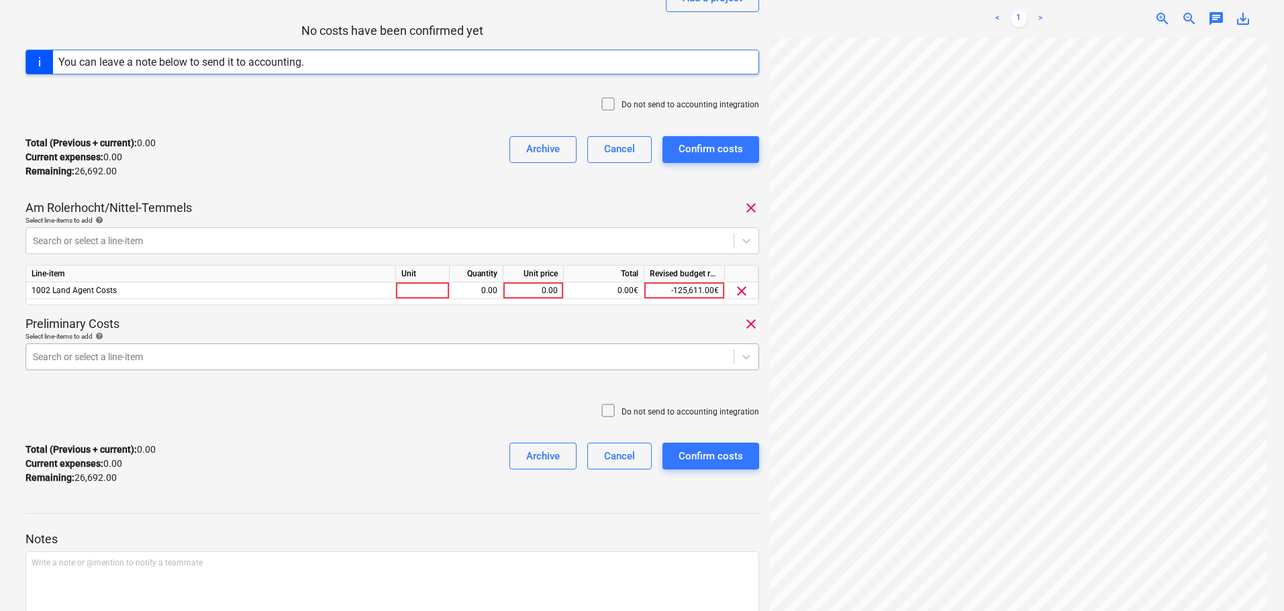
click at [193, 359] on div at bounding box center [380, 356] width 694 height 13
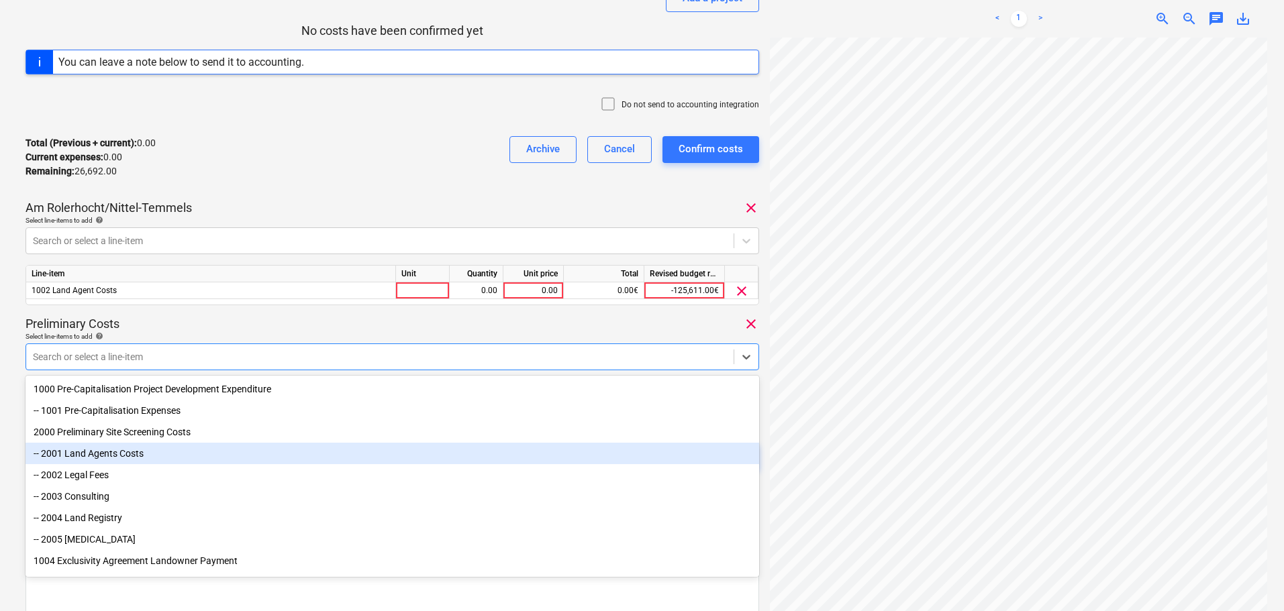
click at [124, 454] on div "-- 2001 Land Agents Costs" at bounding box center [393, 453] width 734 height 21
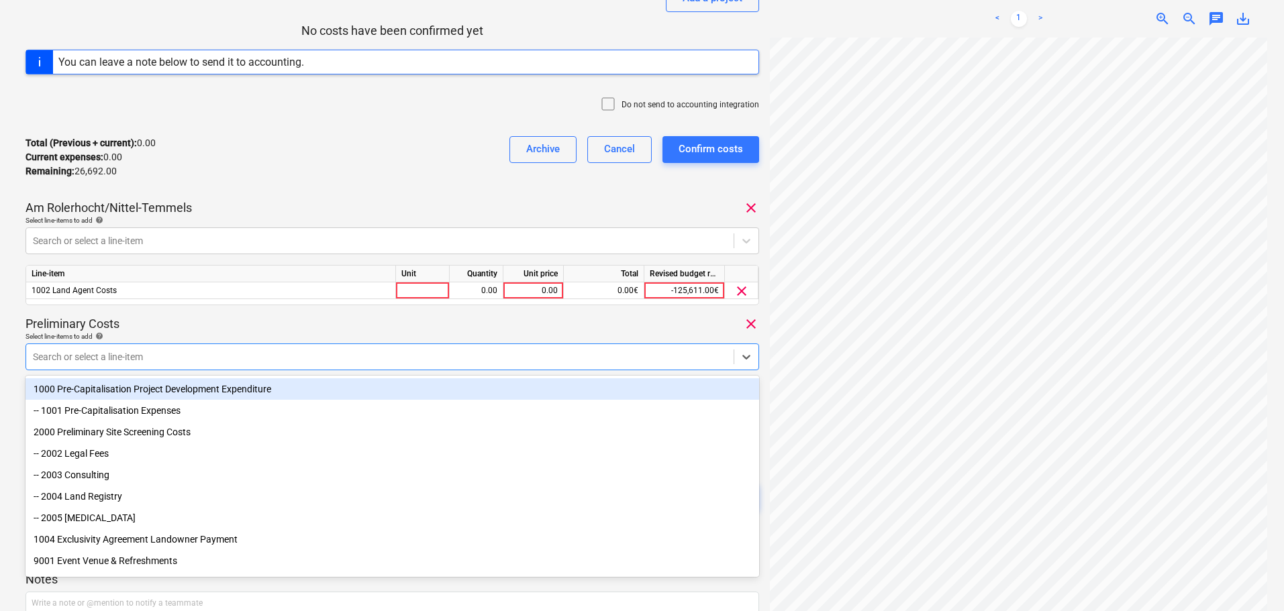
click at [277, 315] on div "4000005 Consolidated invoice total amount 26,692.00 Subcontractor KlarVolt GmbH…" at bounding box center [393, 192] width 734 height 687
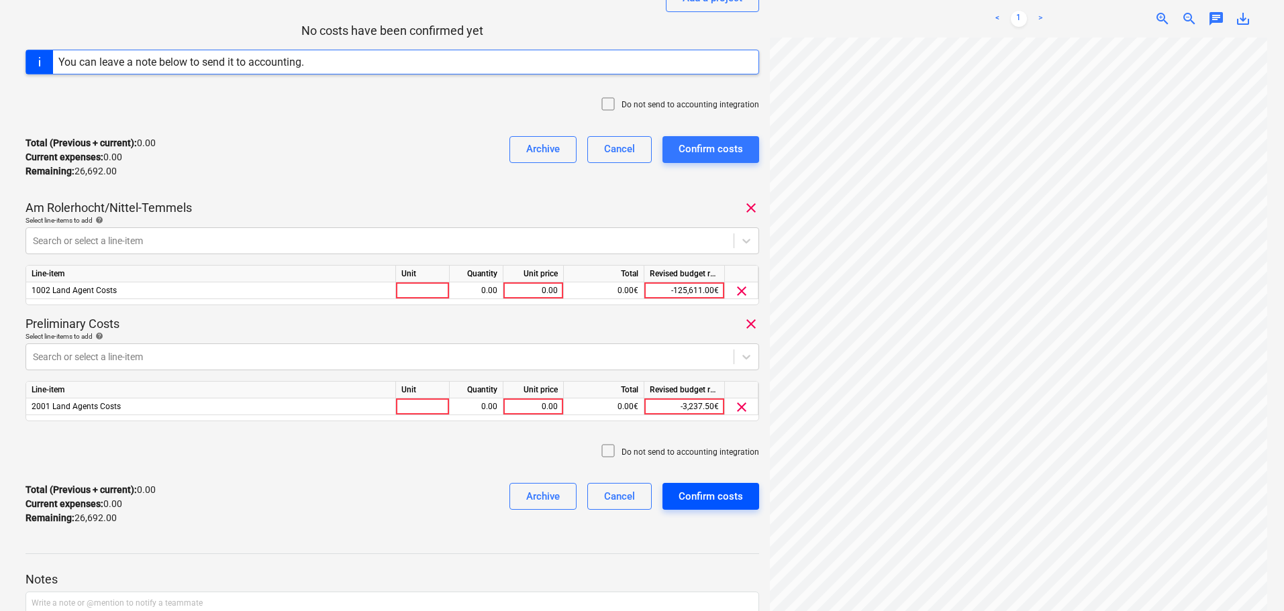
click at [712, 495] on div "Confirm costs" at bounding box center [710, 496] width 64 height 17
click at [525, 289] on div "0.00" at bounding box center [533, 291] width 49 height 17
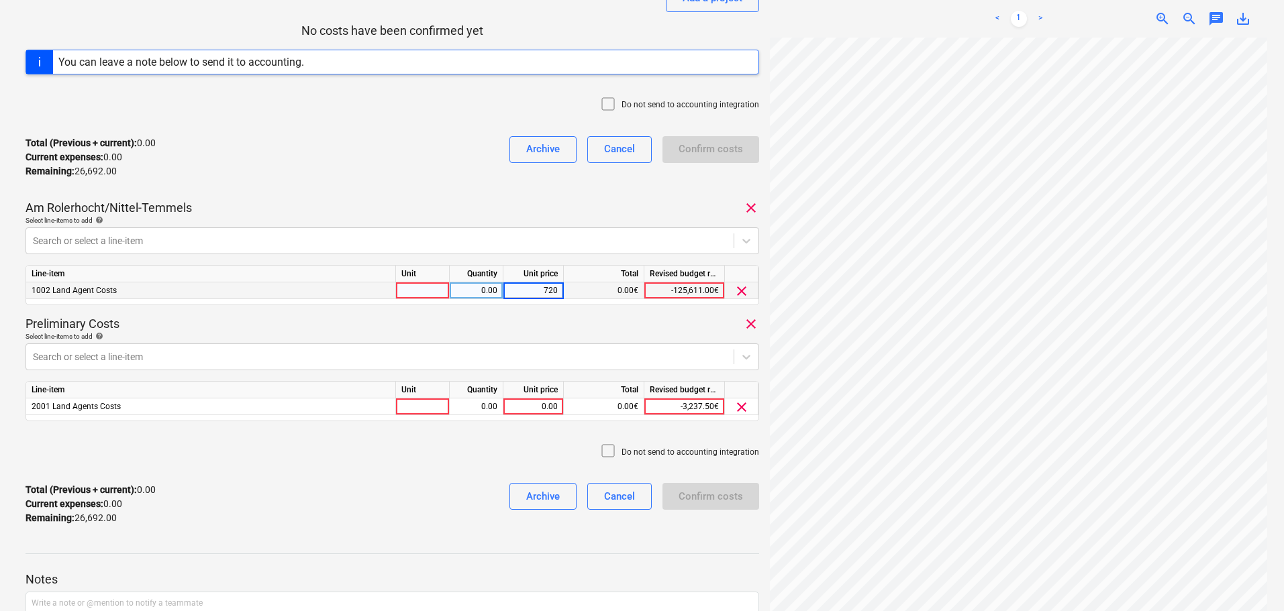
type input "7200"
click at [519, 401] on div "0.00" at bounding box center [533, 407] width 49 height 17
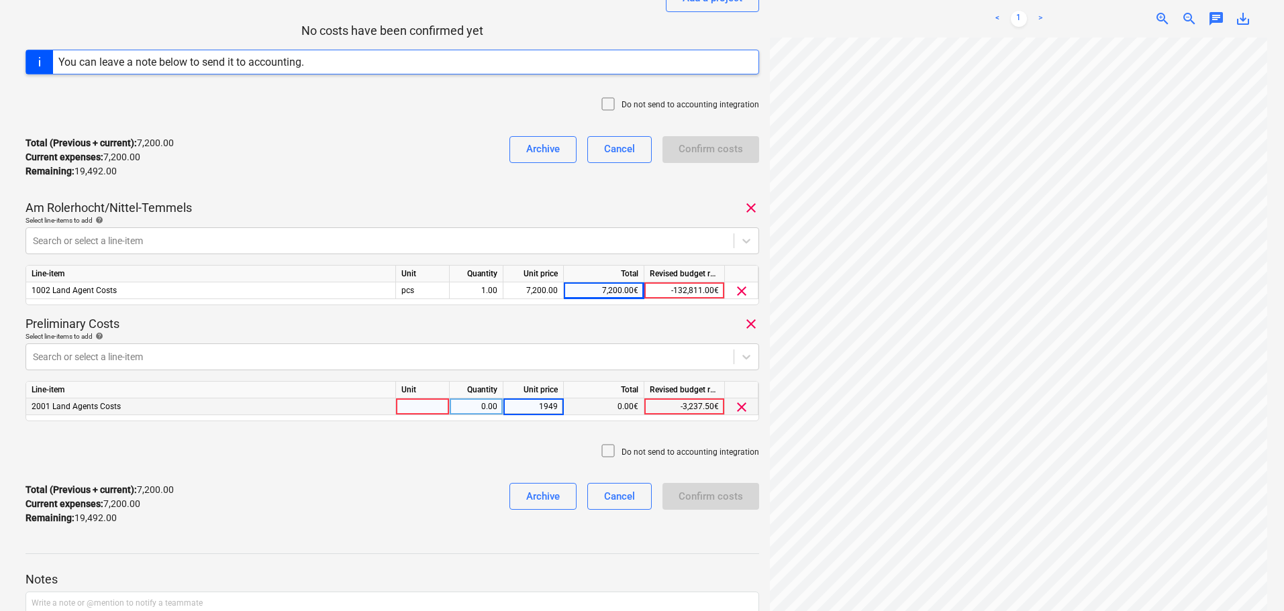
type input "19492"
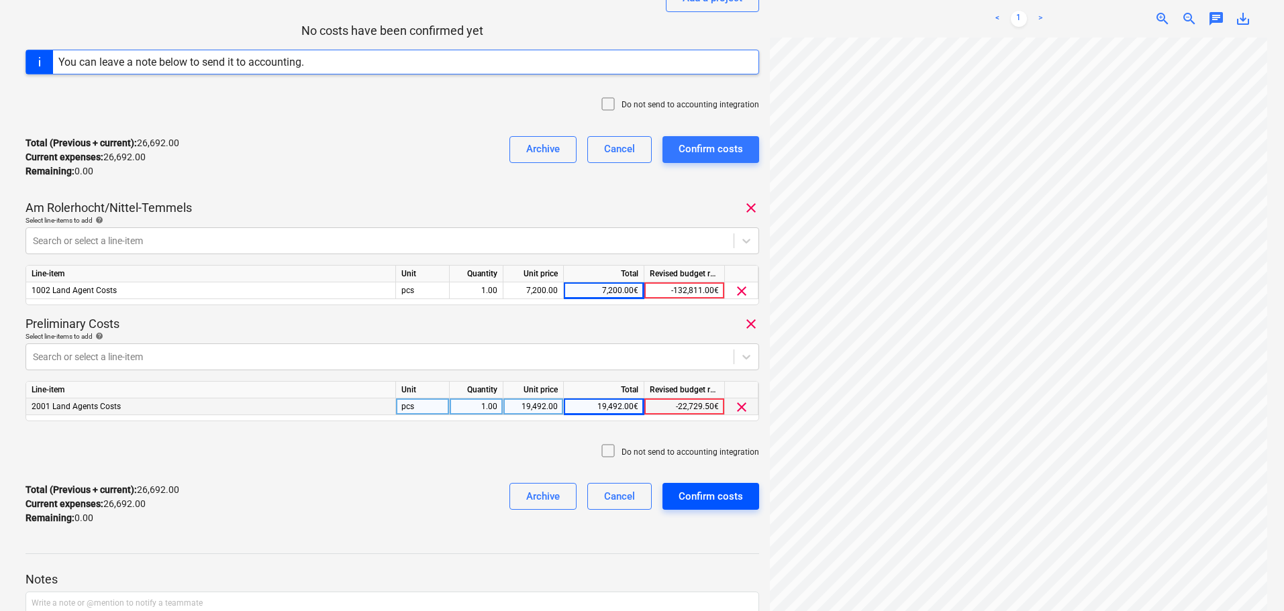
click at [707, 501] on div "Confirm costs" at bounding box center [710, 496] width 64 height 17
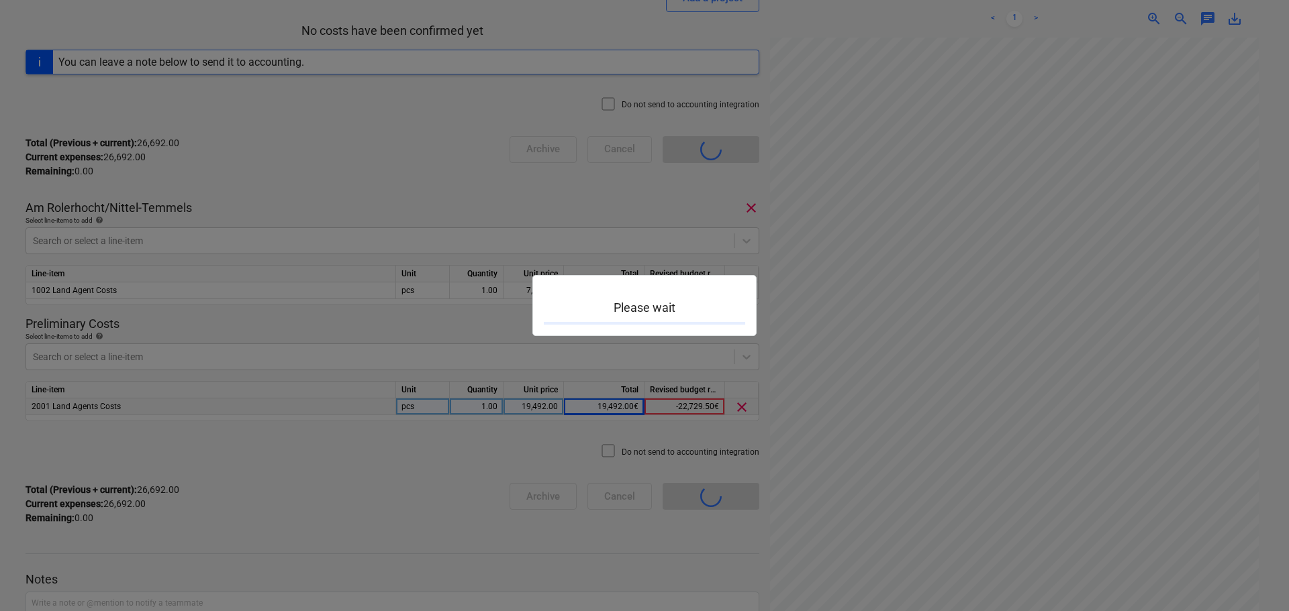
scroll to position [117, 0]
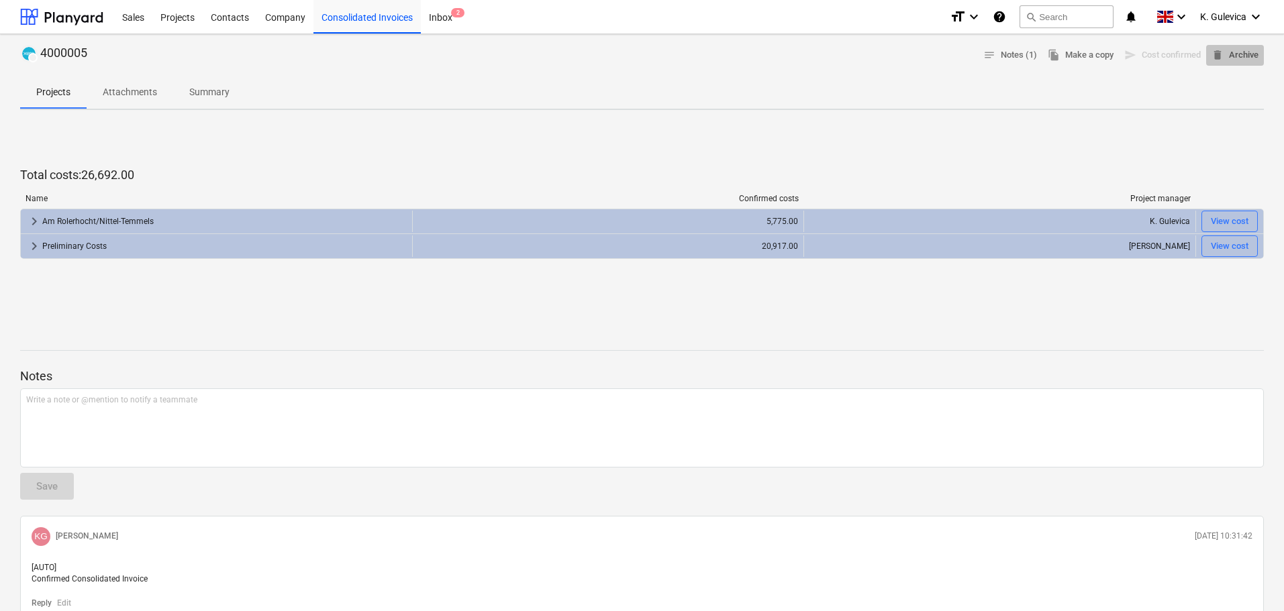
click at [1233, 51] on span "delete Archive" at bounding box center [1234, 55] width 47 height 15
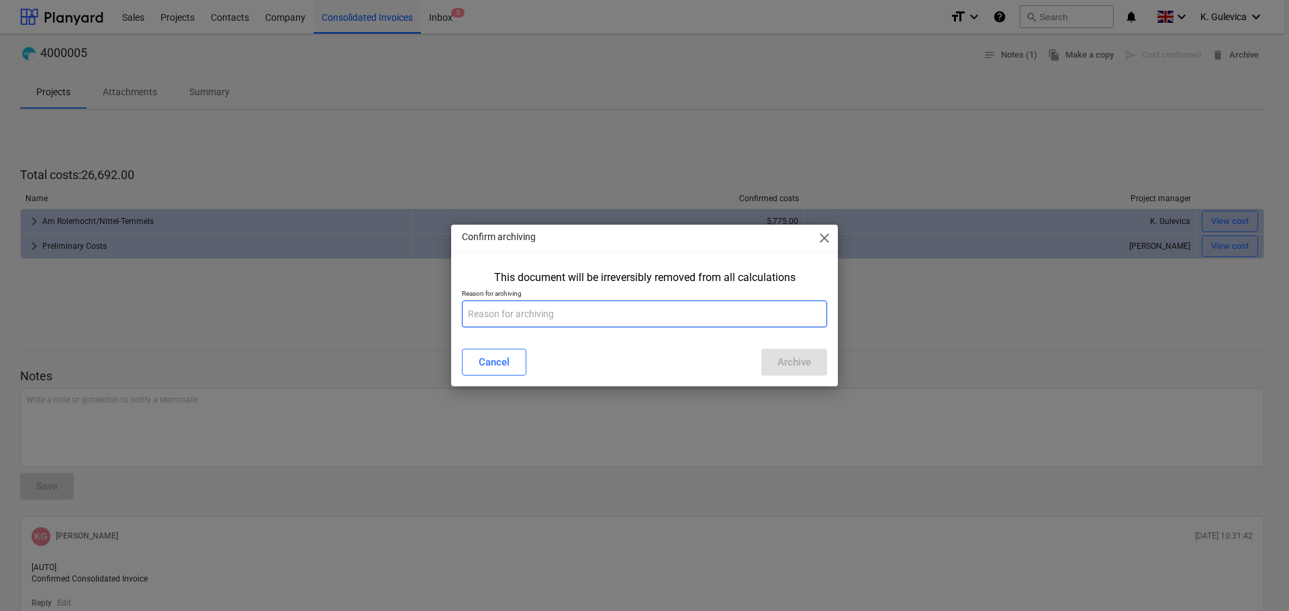
click at [548, 313] on input "text" at bounding box center [644, 314] width 365 height 27
type input "Wrong"
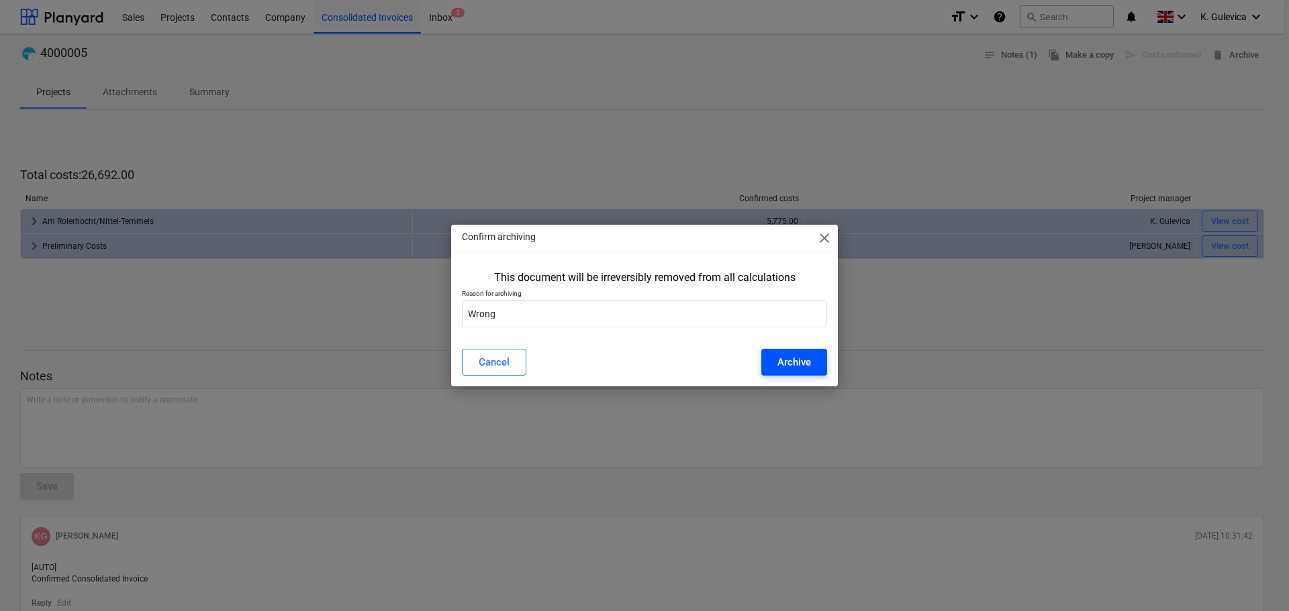
click at [800, 365] on div "Archive" at bounding box center [794, 362] width 34 height 17
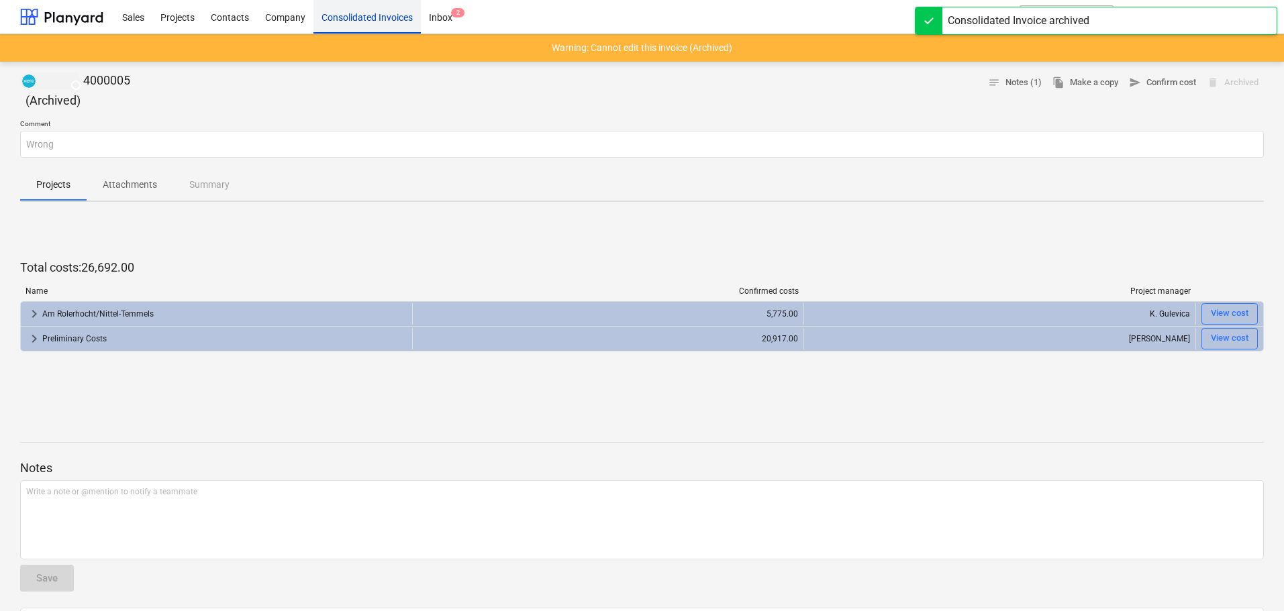
click at [342, 14] on div "Consolidated Invoices" at bounding box center [366, 16] width 107 height 34
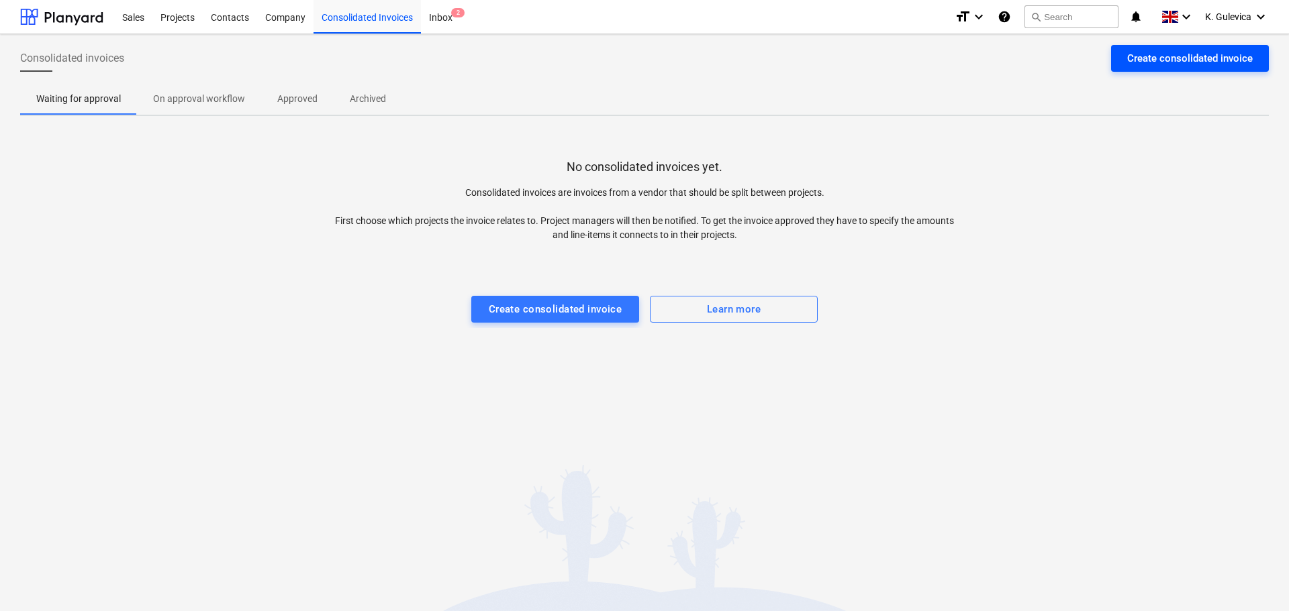
click at [1211, 56] on div "Create consolidated invoice" at bounding box center [1189, 58] width 125 height 17
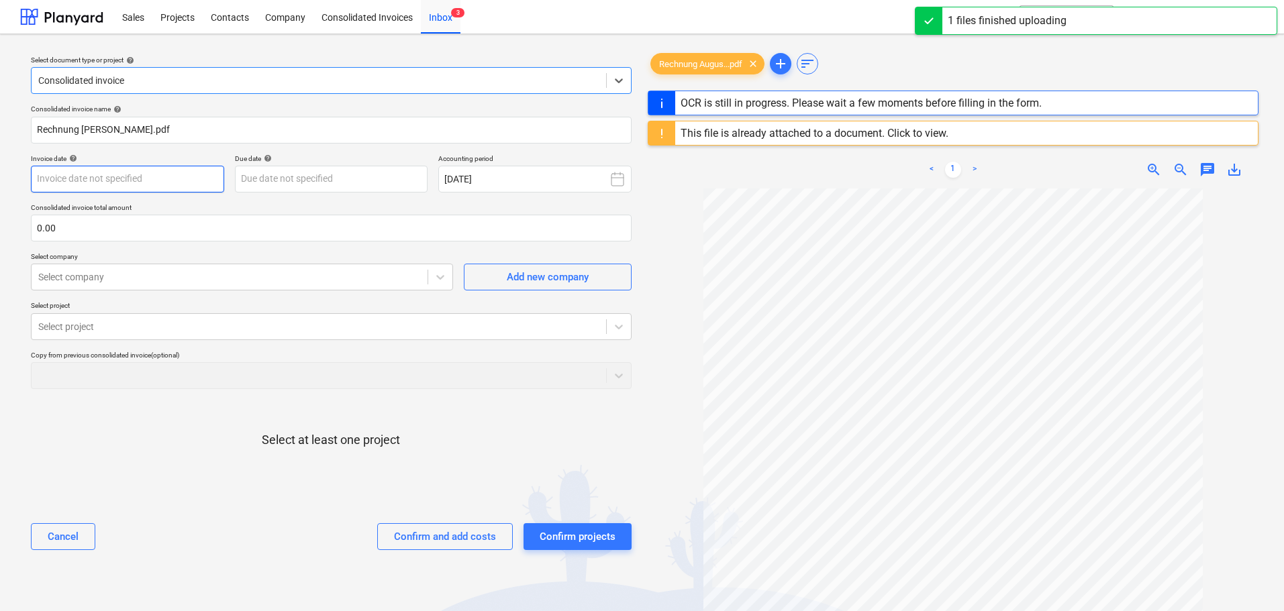
click at [87, 174] on body "Sales Projects Contacts Company Consolidated Invoices Inbox 3 format_size keybo…" at bounding box center [642, 305] width 1284 height 611
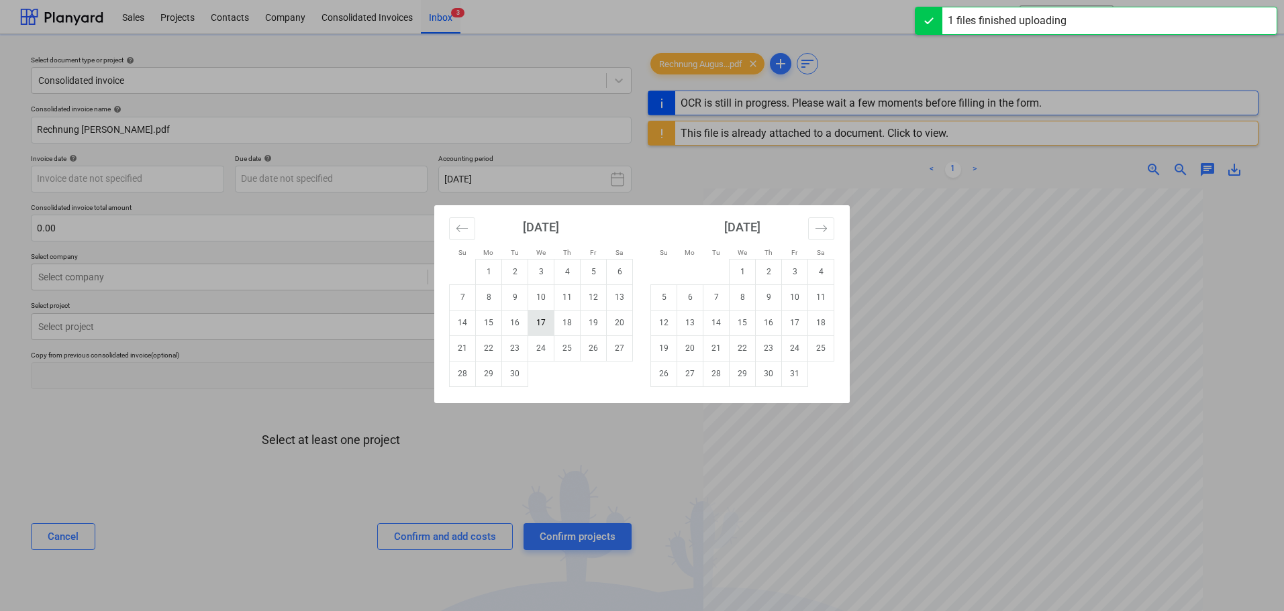
type input "4000005"
type input "[DATE]"
click at [546, 319] on td "17" at bounding box center [541, 323] width 26 height 26
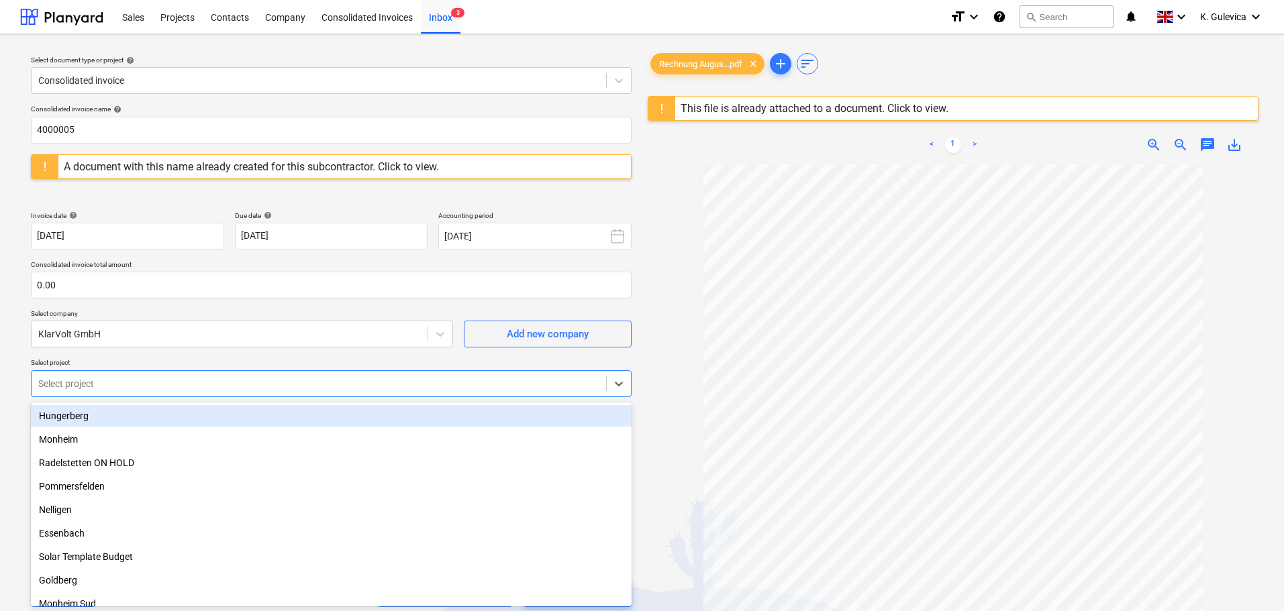
click at [136, 377] on div at bounding box center [318, 383] width 561 height 13
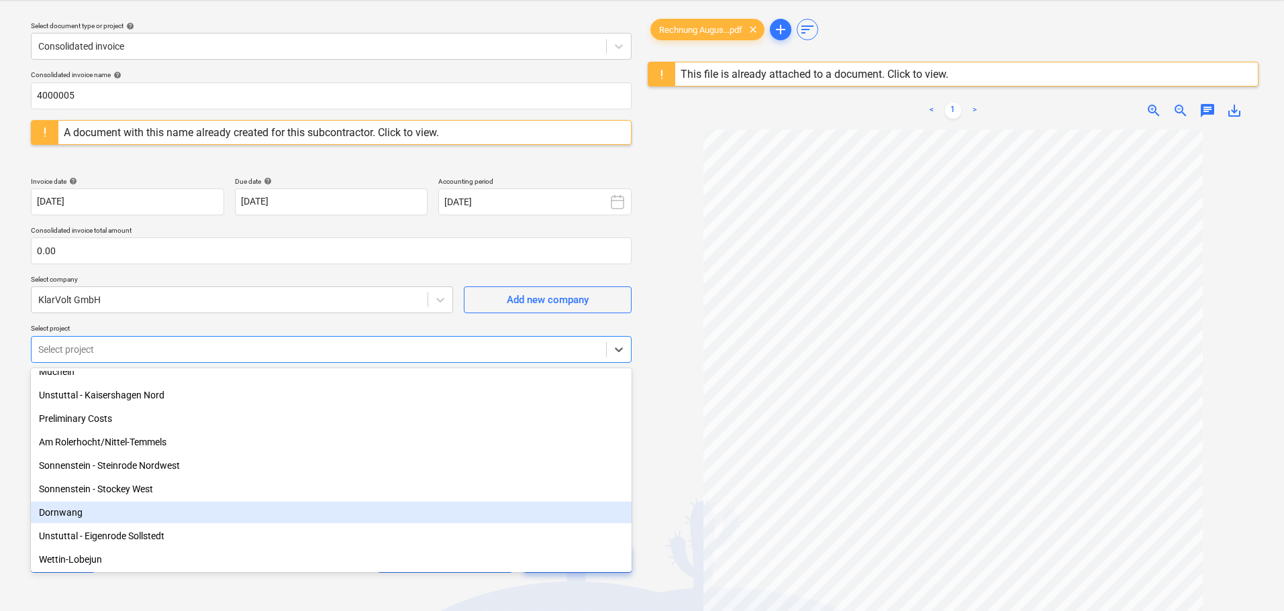
scroll to position [67, 0]
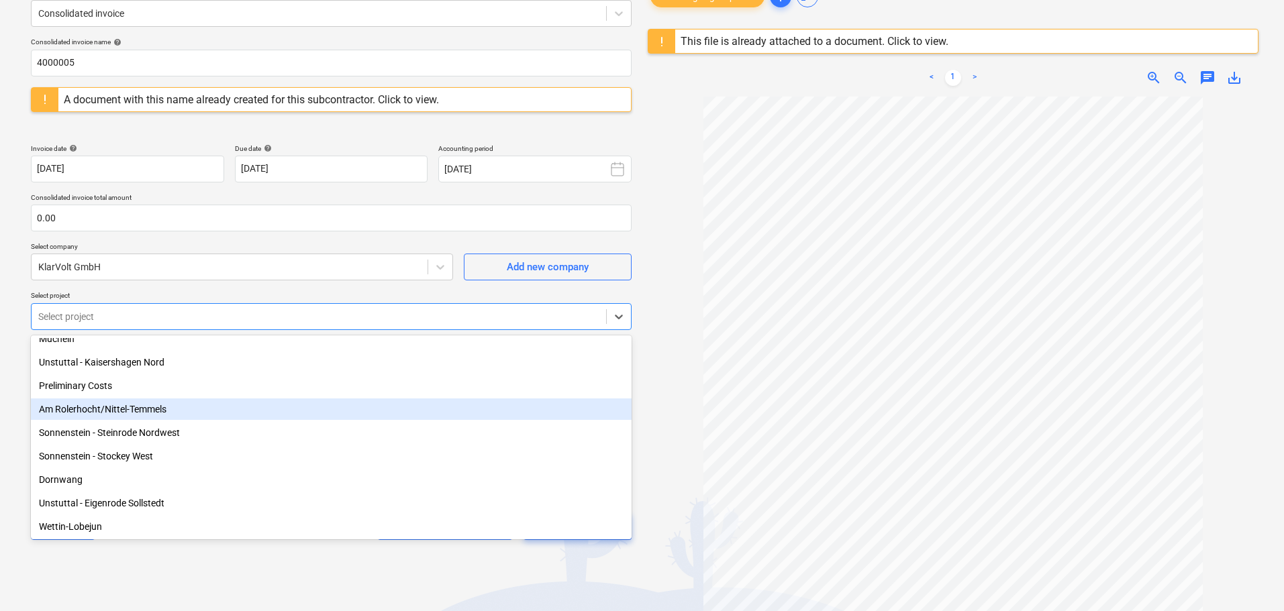
click at [122, 406] on div "Am Rolerhocht/Nittel-Temmels" at bounding box center [331, 409] width 601 height 21
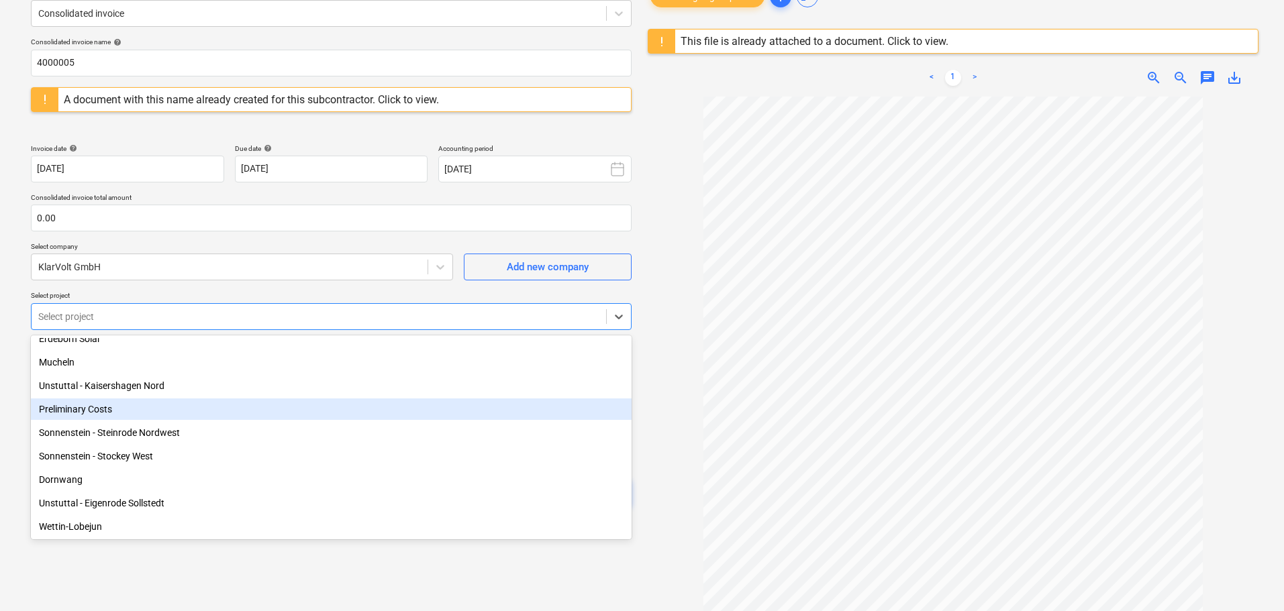
scroll to position [668, 0]
click at [170, 411] on div "Preliminary Costs" at bounding box center [331, 409] width 601 height 21
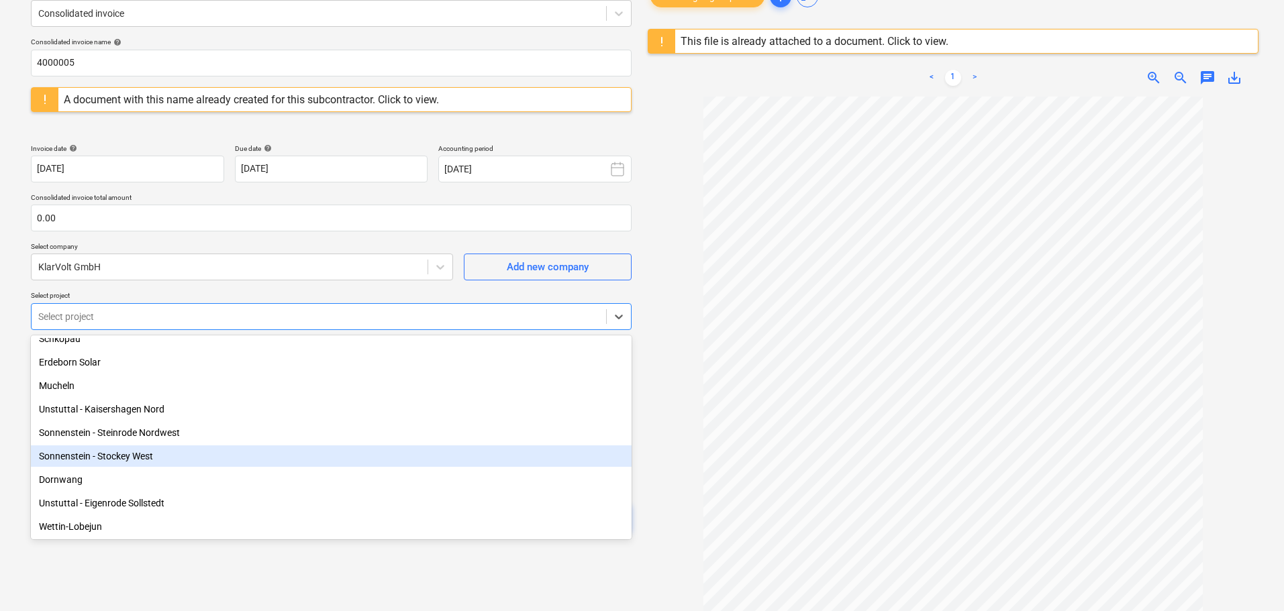
click at [676, 392] on div at bounding box center [953, 384] width 611 height 574
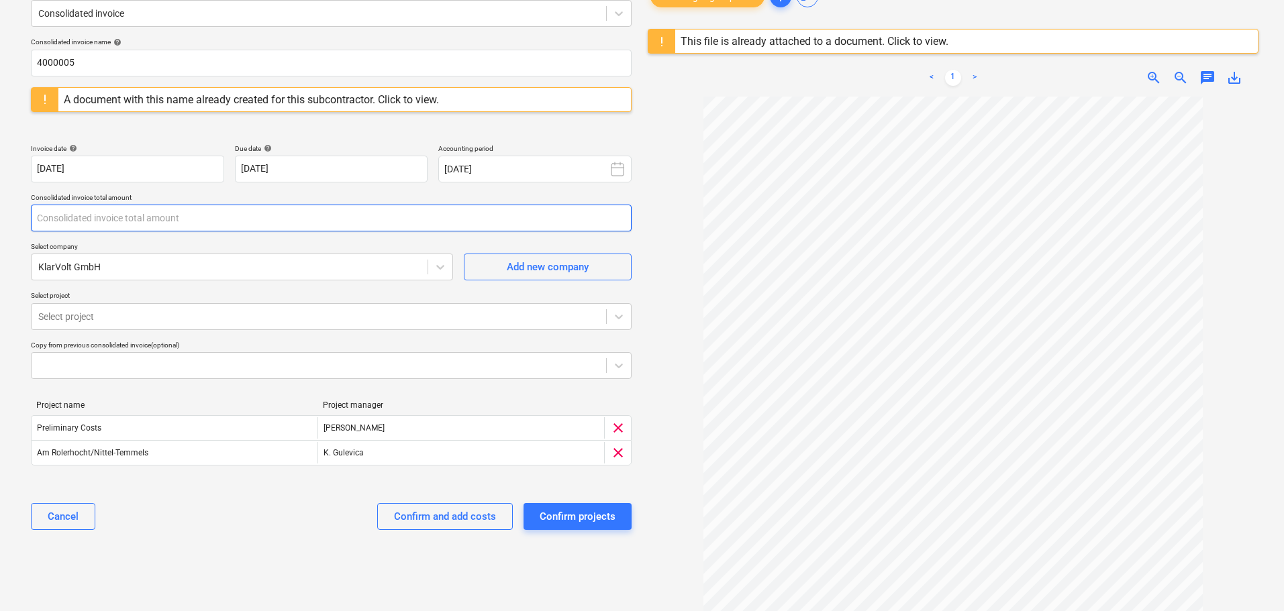
click at [99, 223] on input "text" at bounding box center [331, 218] width 601 height 27
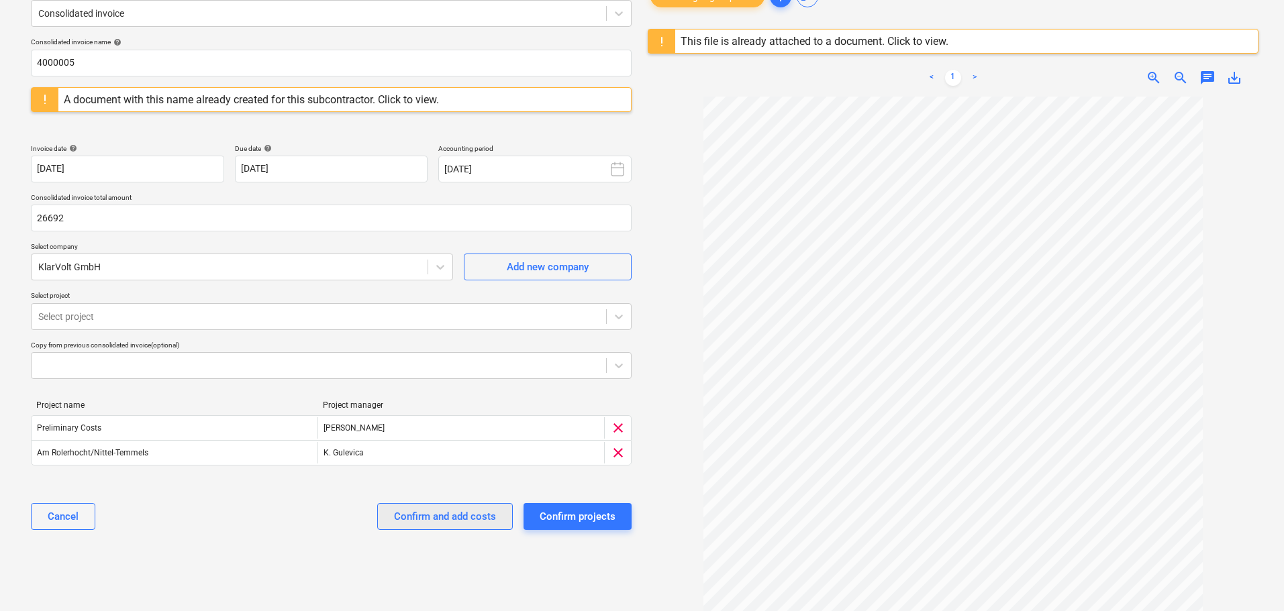
type input "26,692.00"
click at [458, 521] on div "Confirm and add costs" at bounding box center [445, 516] width 102 height 17
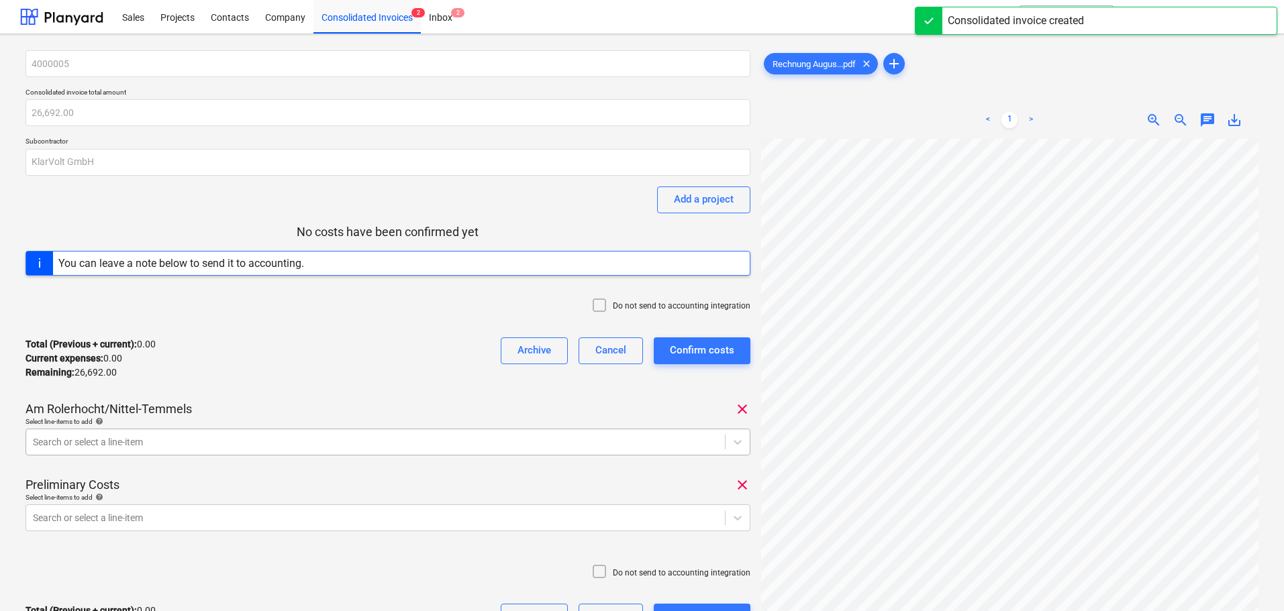
click at [232, 438] on body "Sales Projects Contacts Company Consolidated Invoices 2 Inbox 2 format_size key…" at bounding box center [642, 305] width 1284 height 611
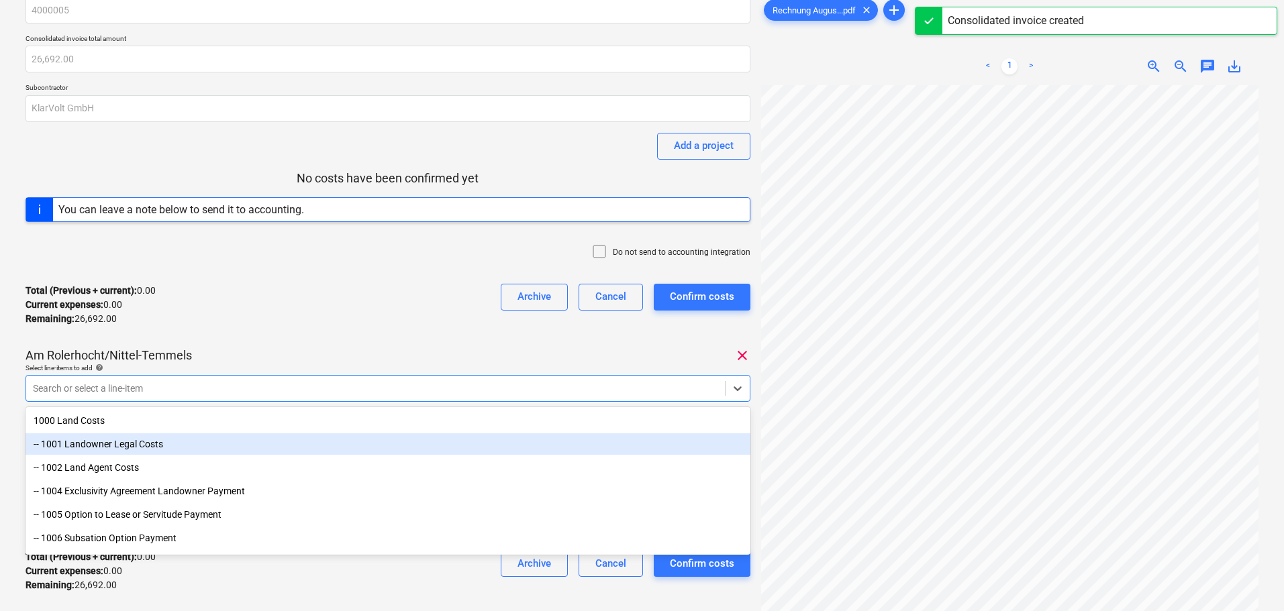
scroll to position [59, 0]
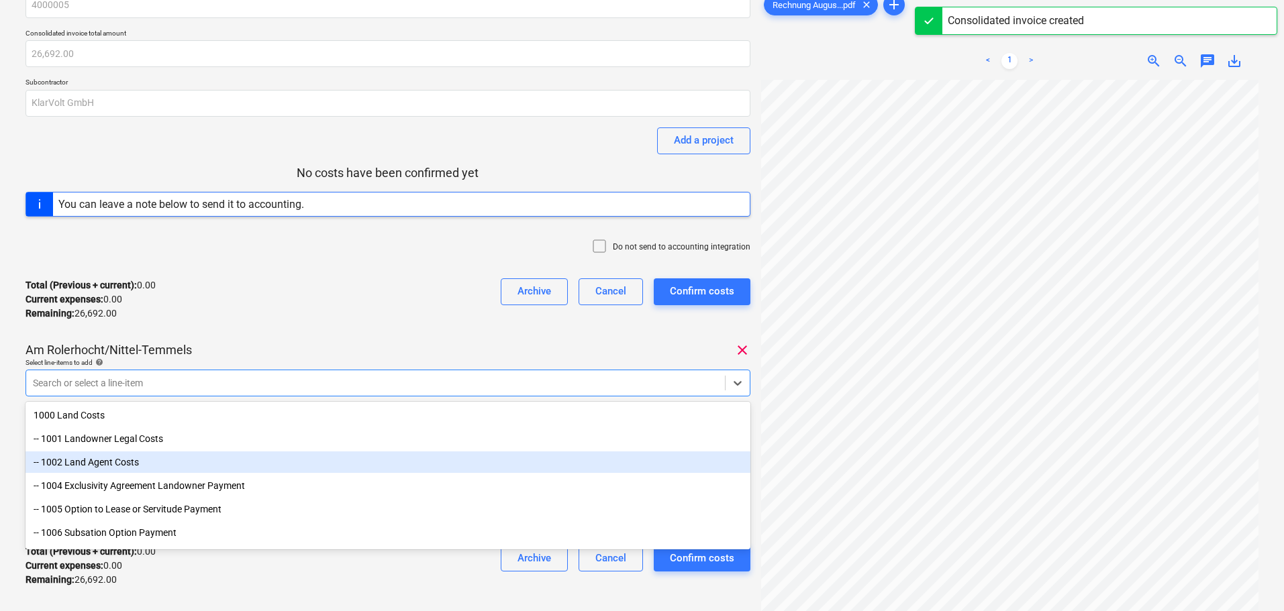
click at [134, 461] on div "-- 1002 Land Agent Costs" at bounding box center [388, 462] width 725 height 21
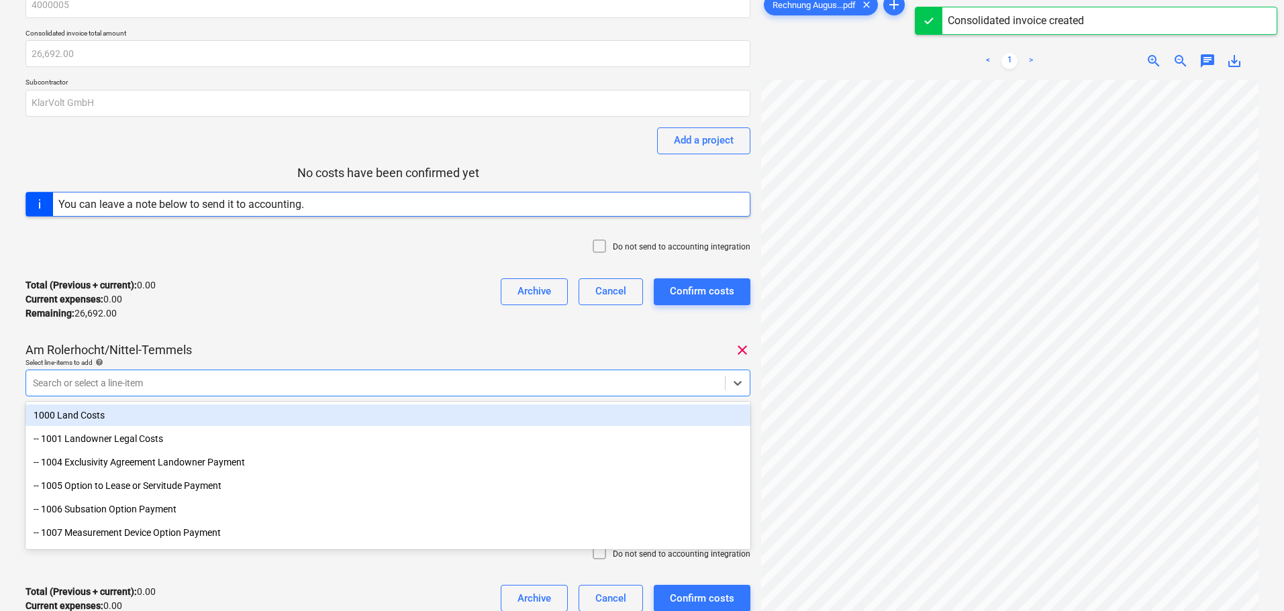
click at [377, 275] on div "Total (Previous + current) : 0.00 Current expenses : 0.00 Remaining : 26,692.00…" at bounding box center [388, 300] width 725 height 64
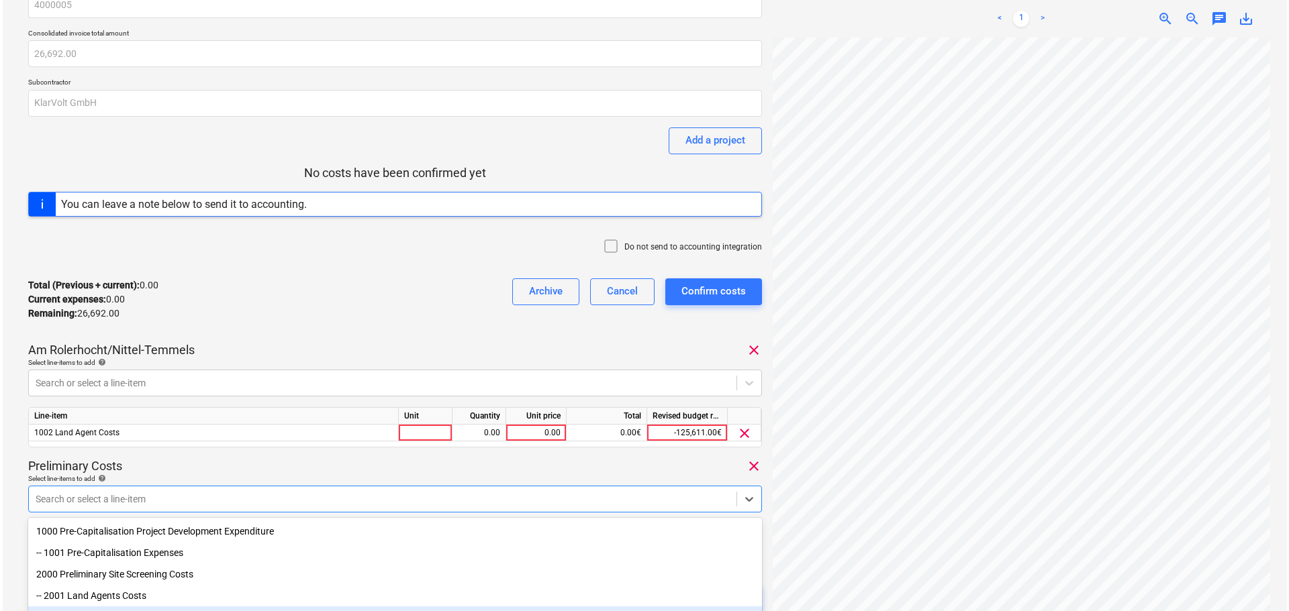
scroll to position [172, 0]
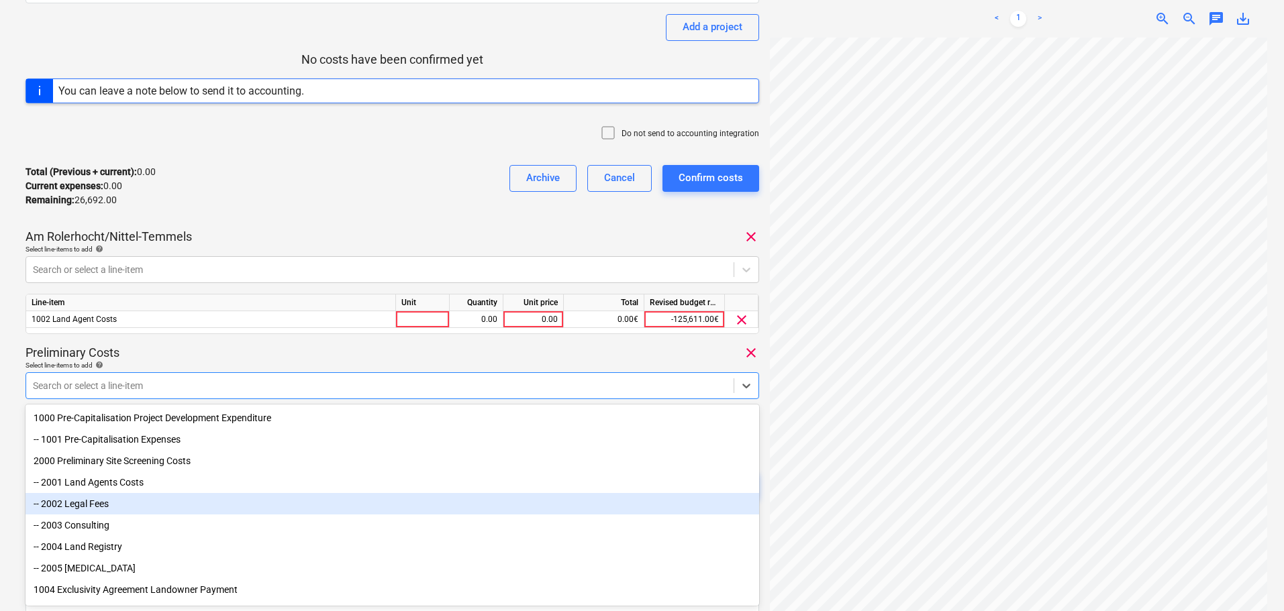
click at [189, 439] on body "Sales Projects Contacts Company Consolidated Invoices 2 Inbox 2 format_size key…" at bounding box center [642, 133] width 1284 height 611
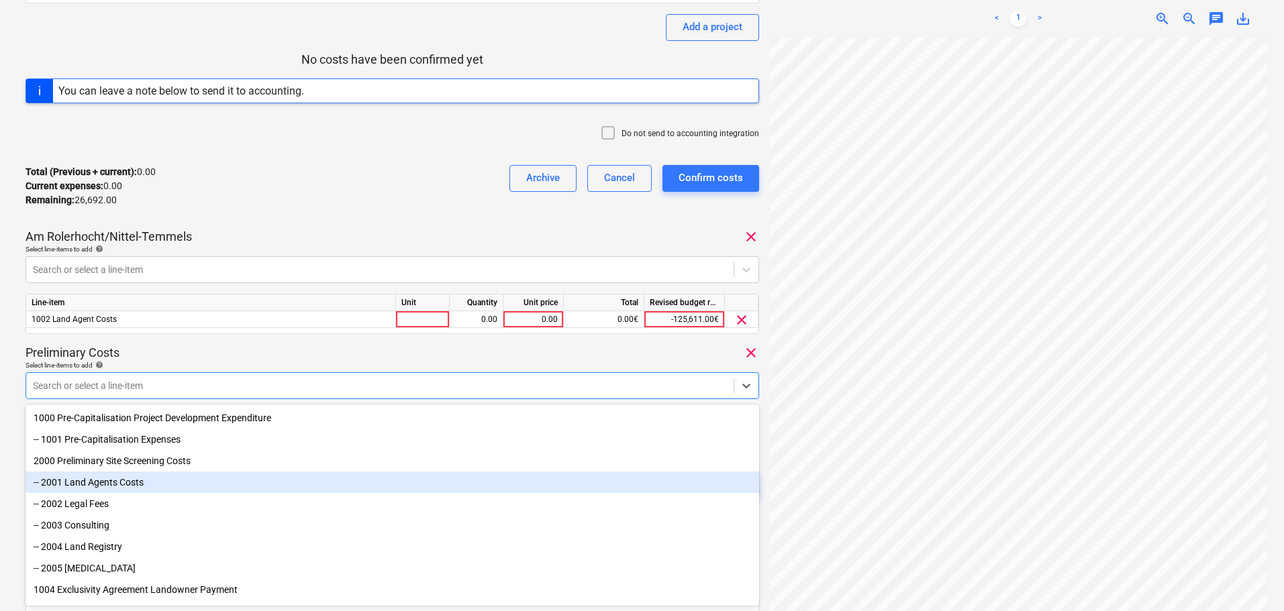
click at [148, 487] on div "-- 2001 Land Agents Costs" at bounding box center [393, 482] width 734 height 21
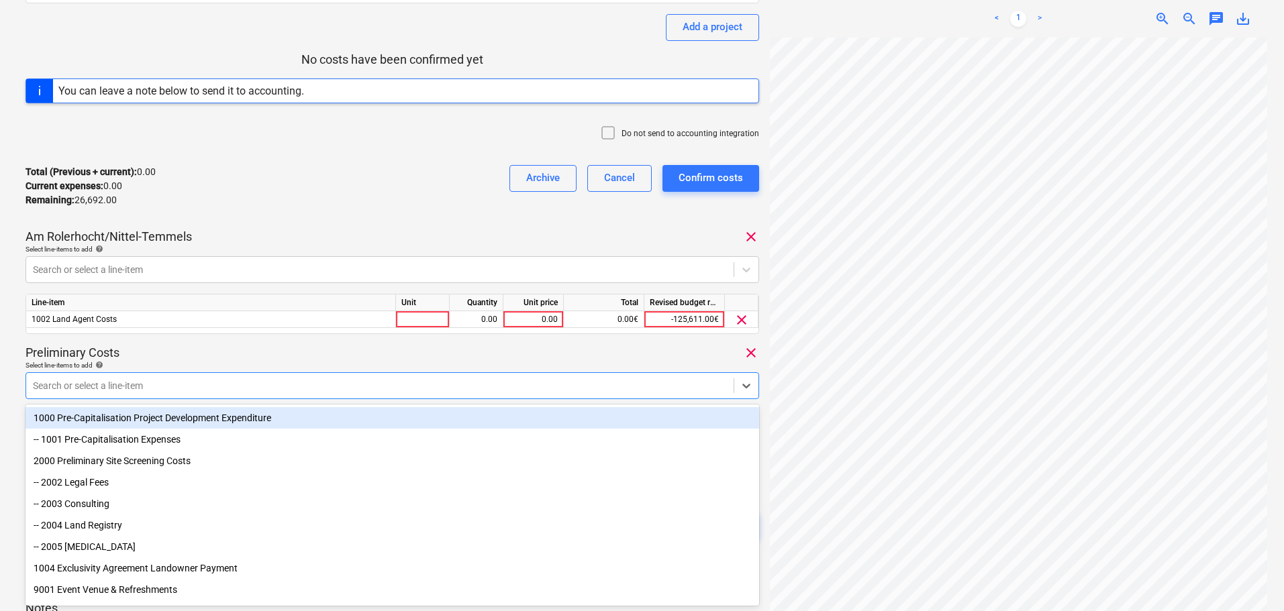
drag, startPoint x: 268, startPoint y: 348, endPoint x: 350, endPoint y: 335, distance: 83.5
click at [268, 348] on div "Preliminary Costs clear" at bounding box center [393, 353] width 734 height 16
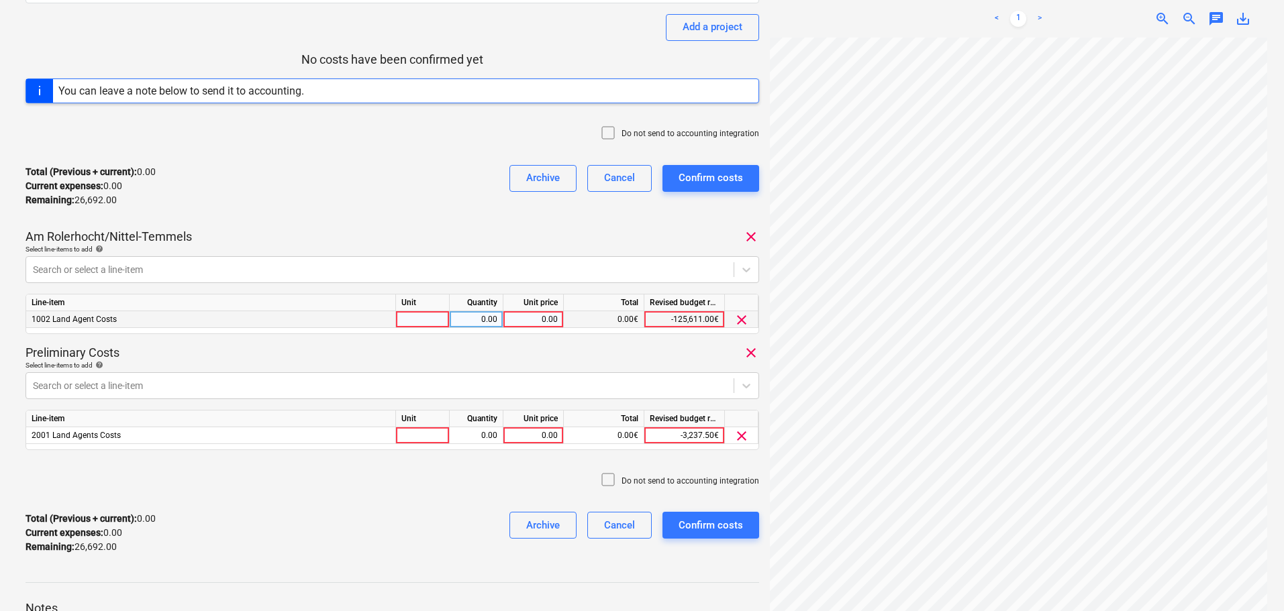
click at [540, 318] on div "0.00" at bounding box center [533, 319] width 49 height 17
click at [535, 319] on div "0.00" at bounding box center [533, 319] width 49 height 17
type input "6375"
click at [540, 433] on div "0.00" at bounding box center [533, 435] width 49 height 17
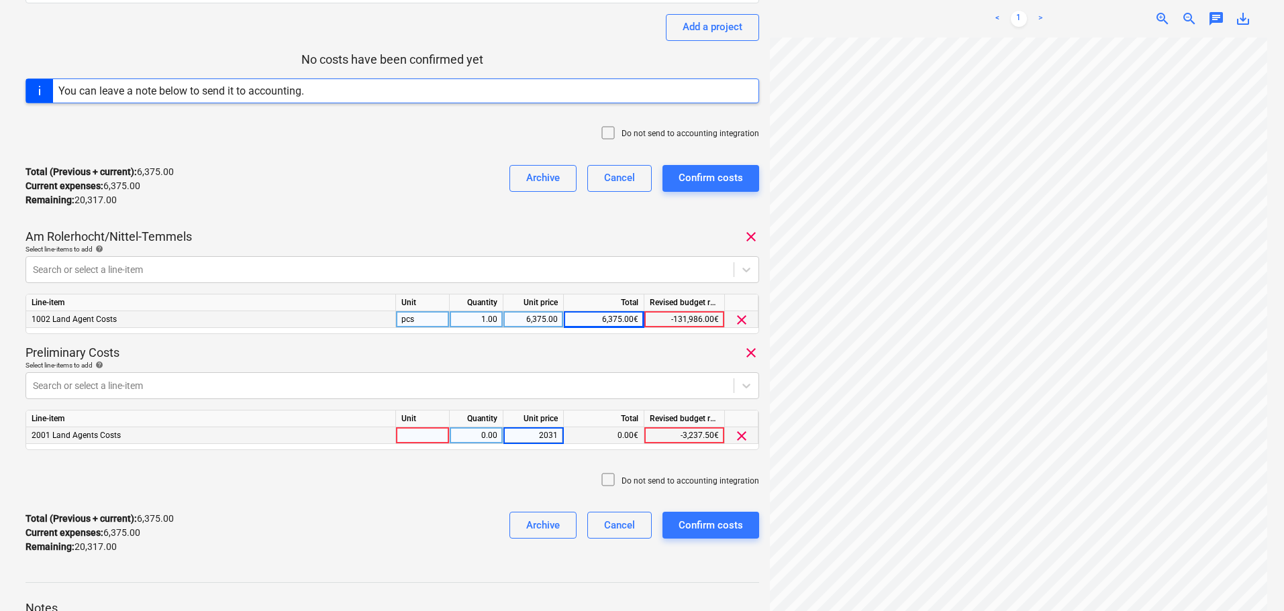
type input "20317"
click at [689, 525] on div "Confirm costs" at bounding box center [710, 525] width 64 height 17
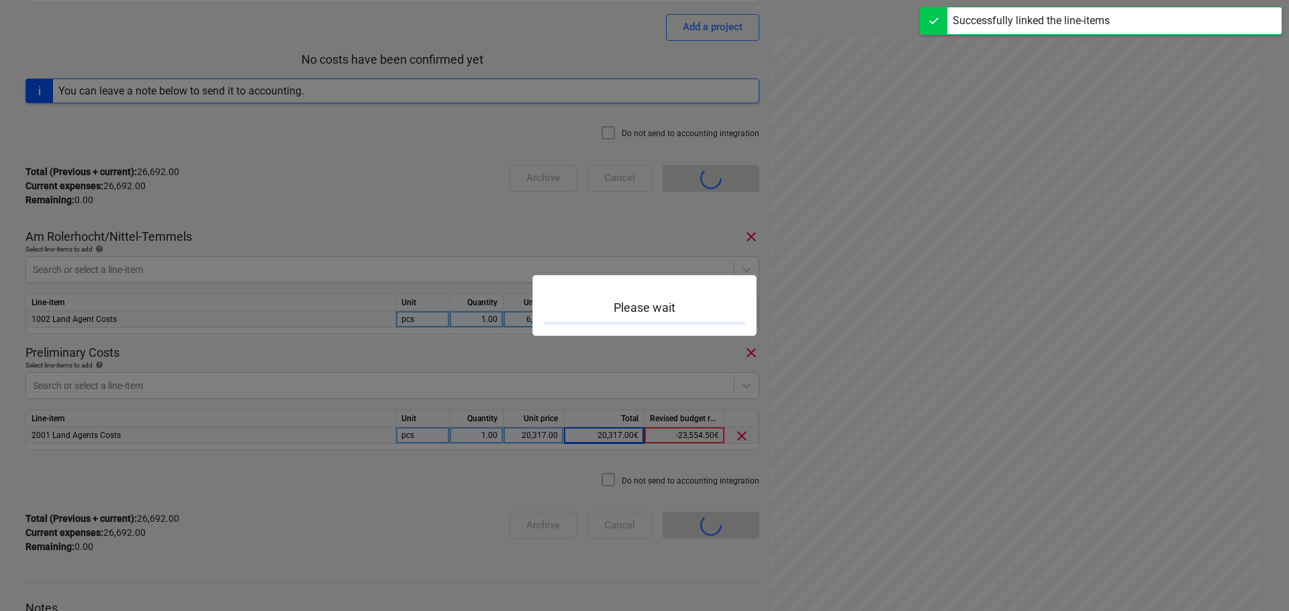
scroll to position [117, 0]
